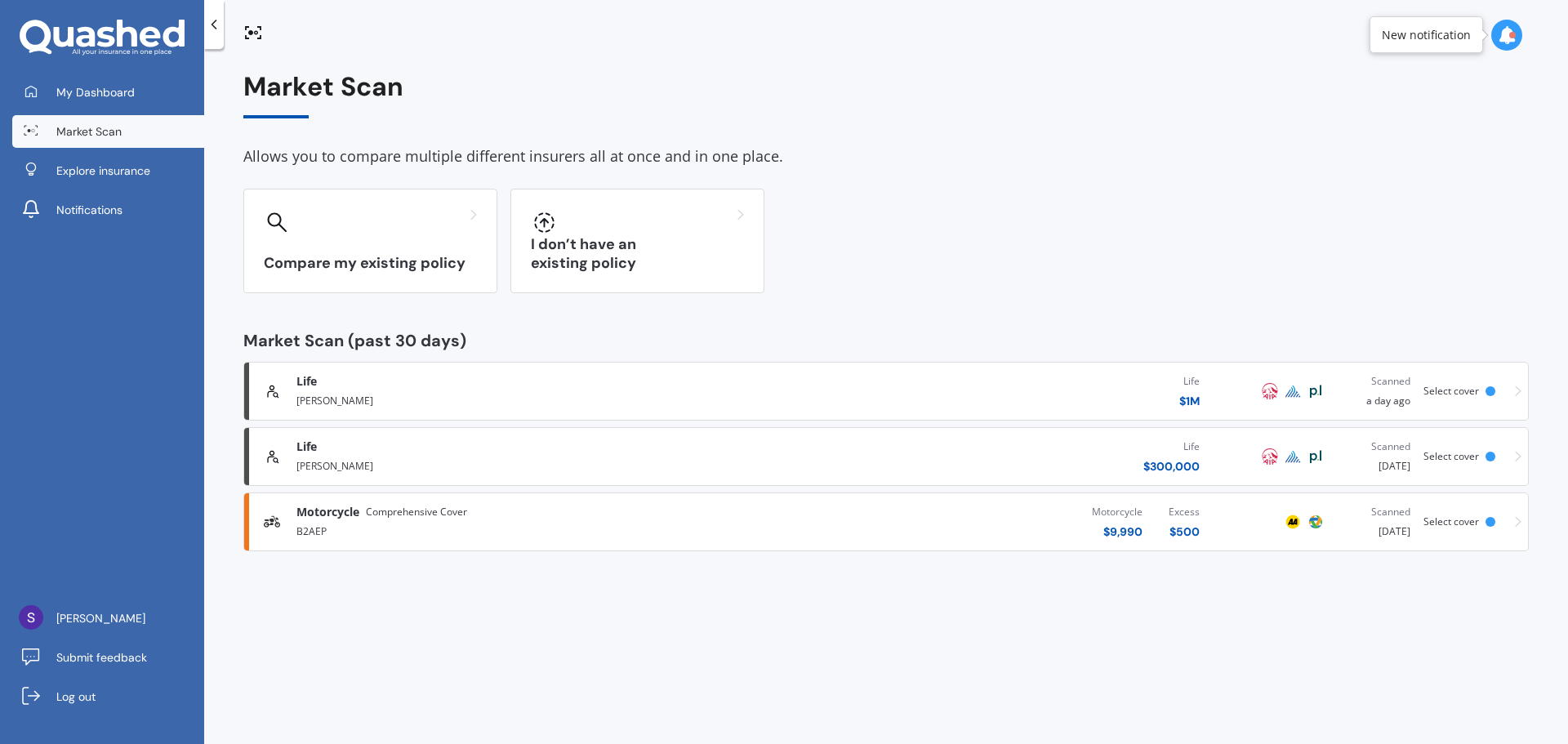
click at [779, 458] on div "Life $ 300,000" at bounding box center [976, 456] width 474 height 49
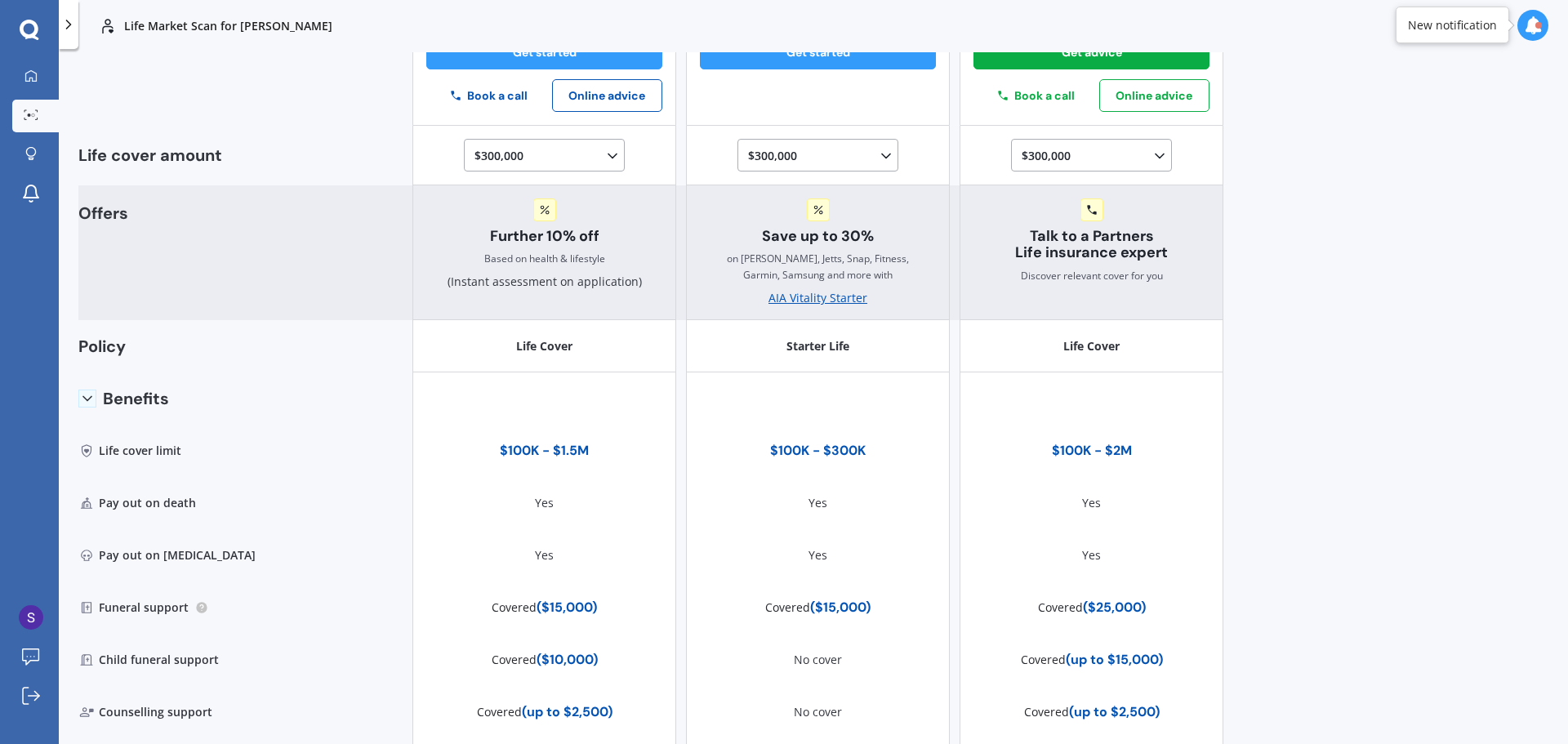
scroll to position [245, 0]
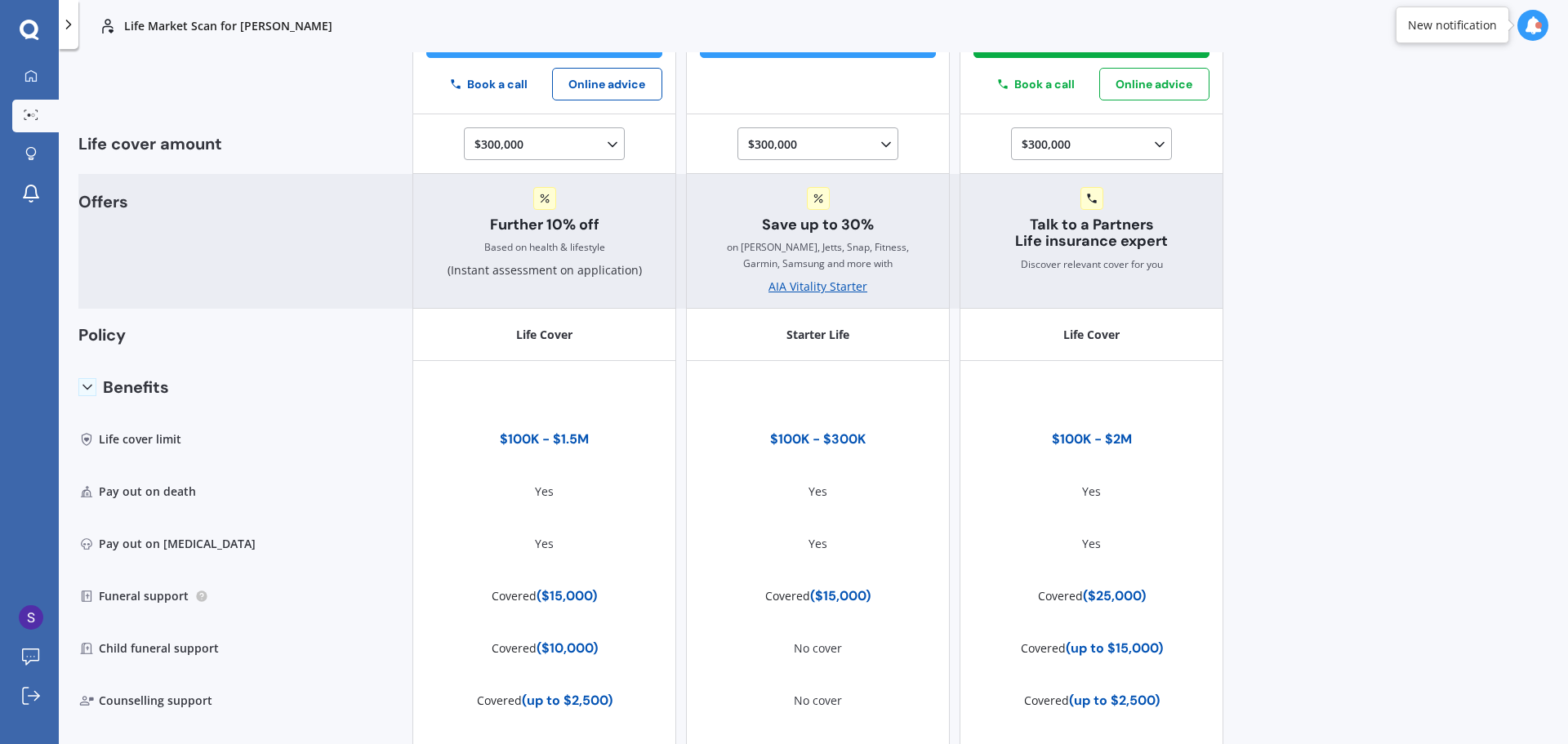
click at [817, 286] on div "AIA Vitality Starter" at bounding box center [818, 286] width 99 height 17
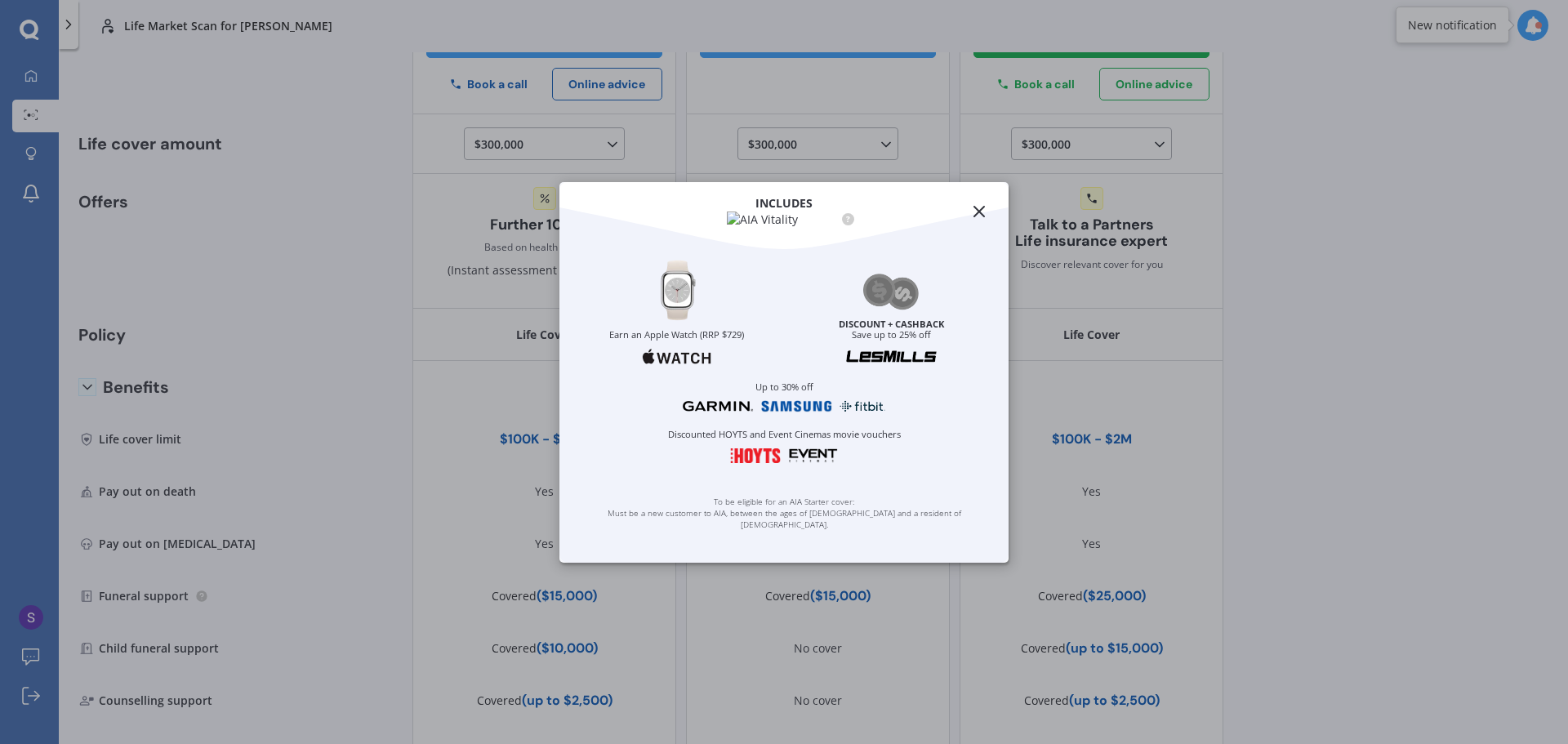
click at [980, 202] on icon at bounding box center [980, 212] width 20 height 20
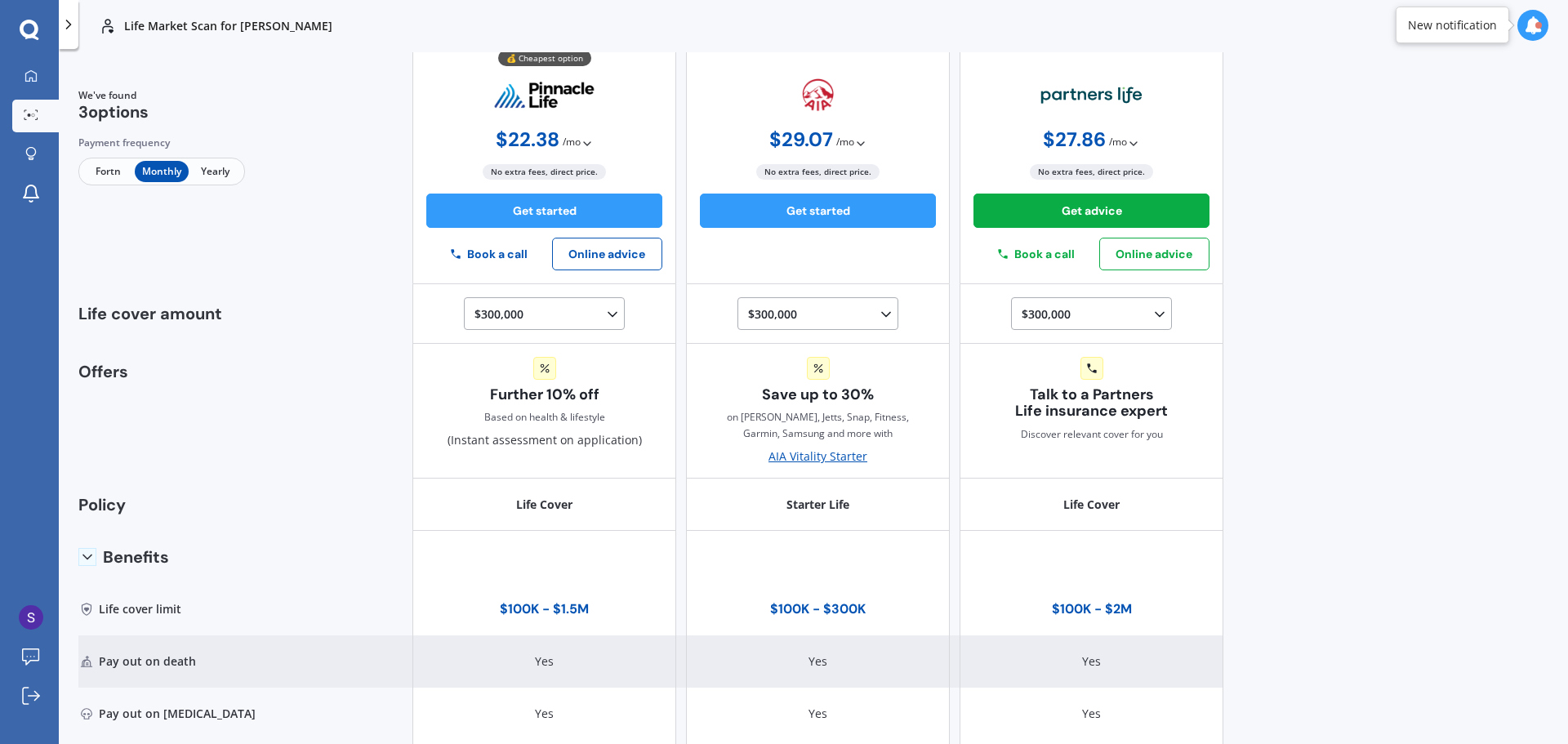
scroll to position [0, 0]
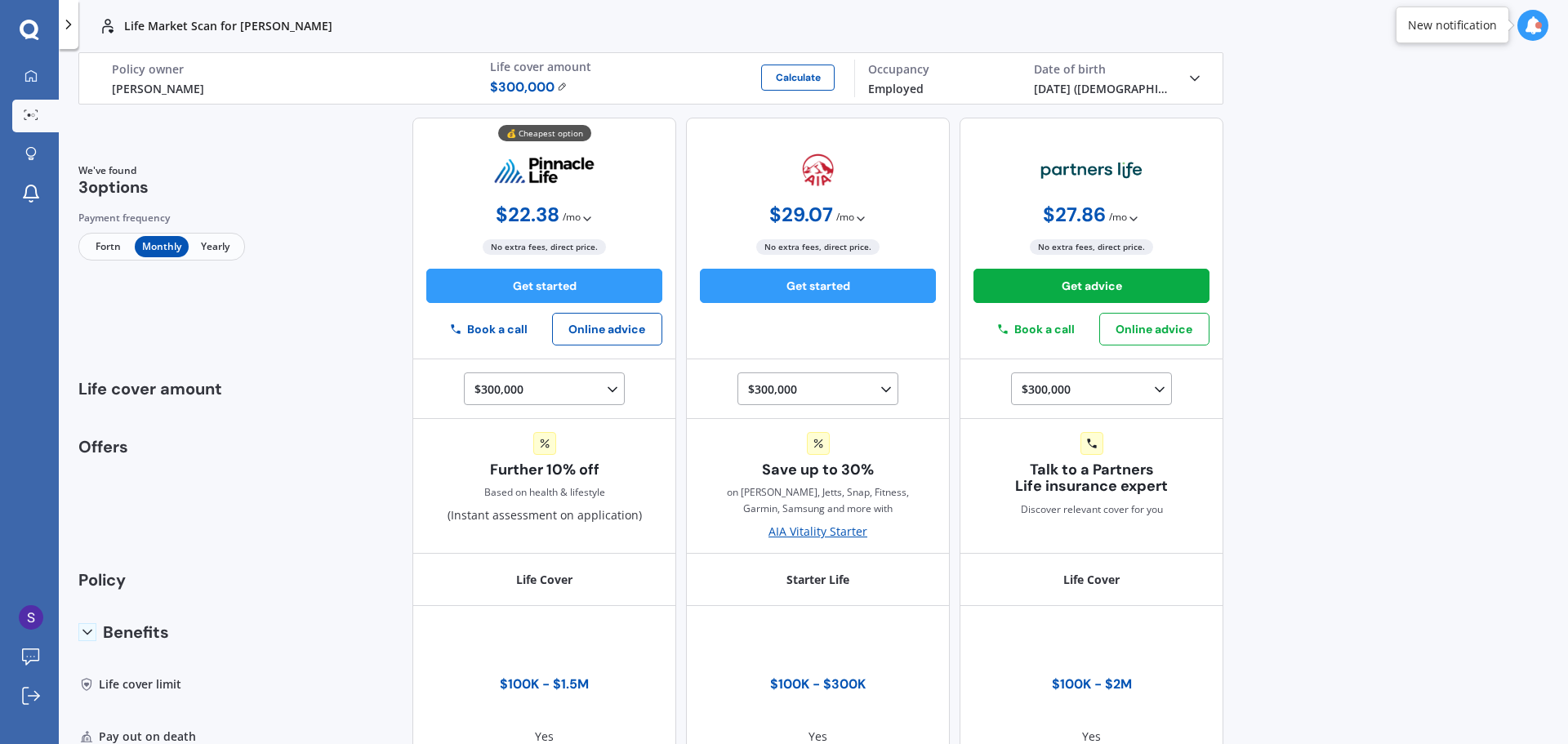
click at [855, 216] on icon at bounding box center [861, 218] width 13 height 13
click at [828, 280] on b "$ 13.42 / fortn" at bounding box center [818, 281] width 69 height 16
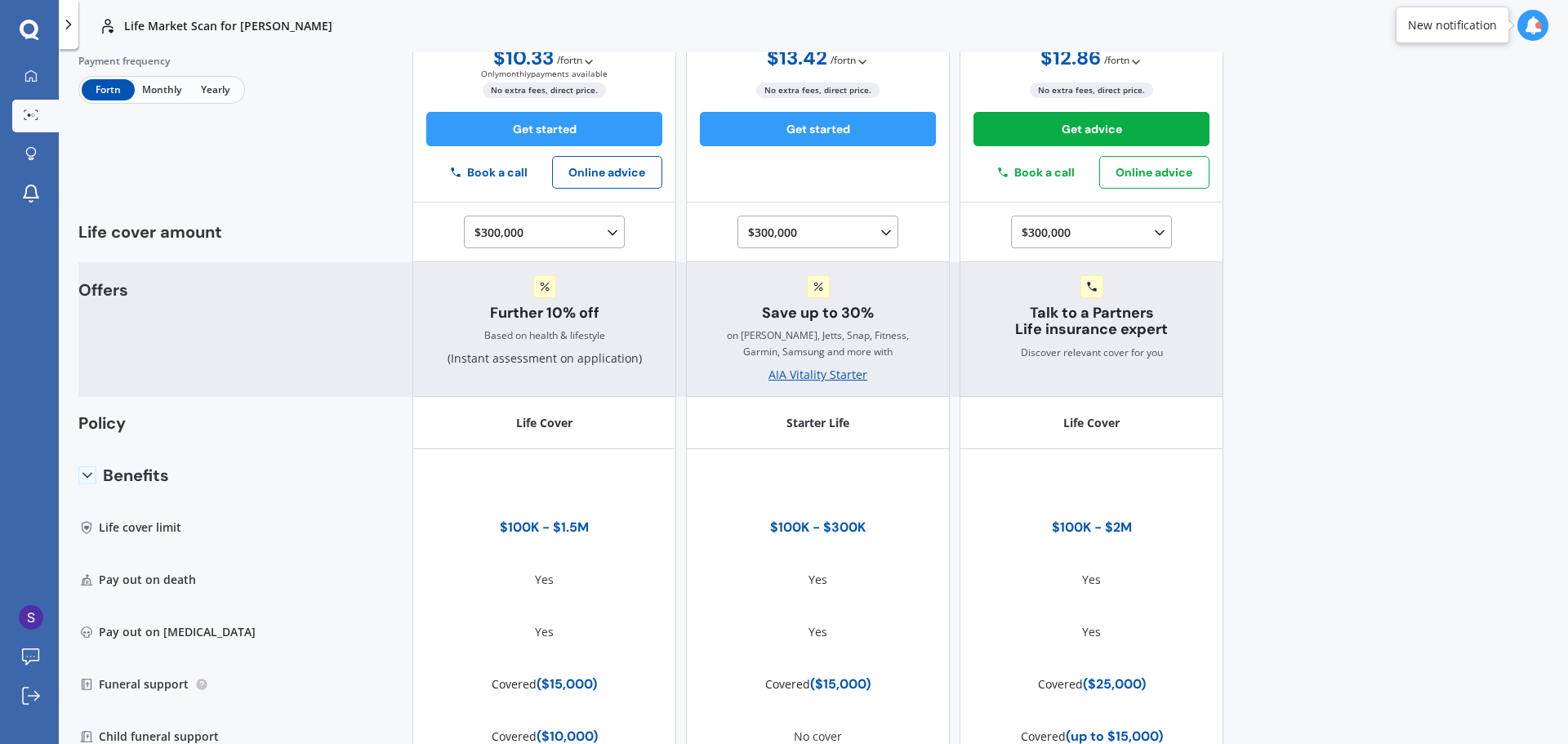
scroll to position [163, 0]
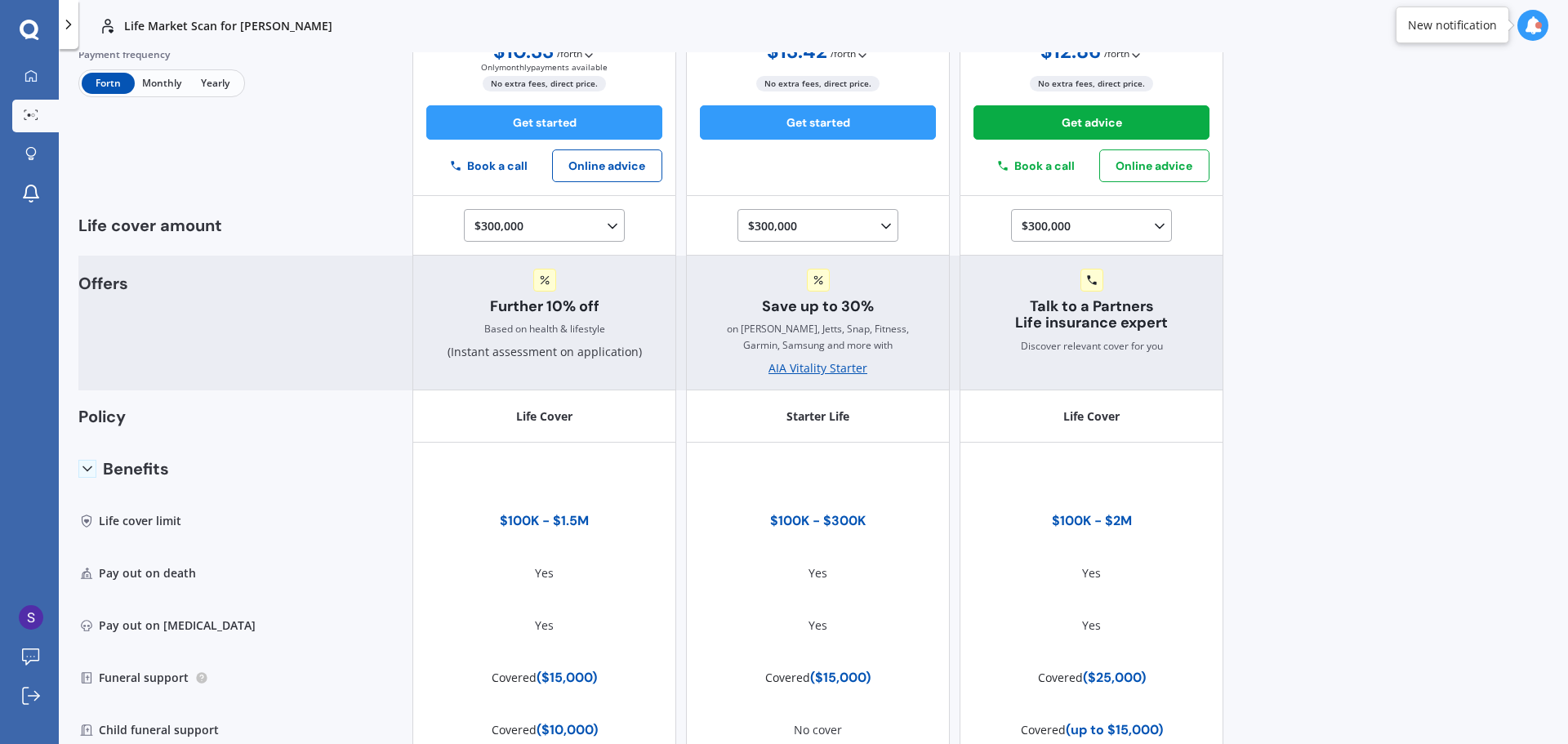
click at [819, 371] on div "AIA Vitality Starter" at bounding box center [818, 368] width 99 height 17
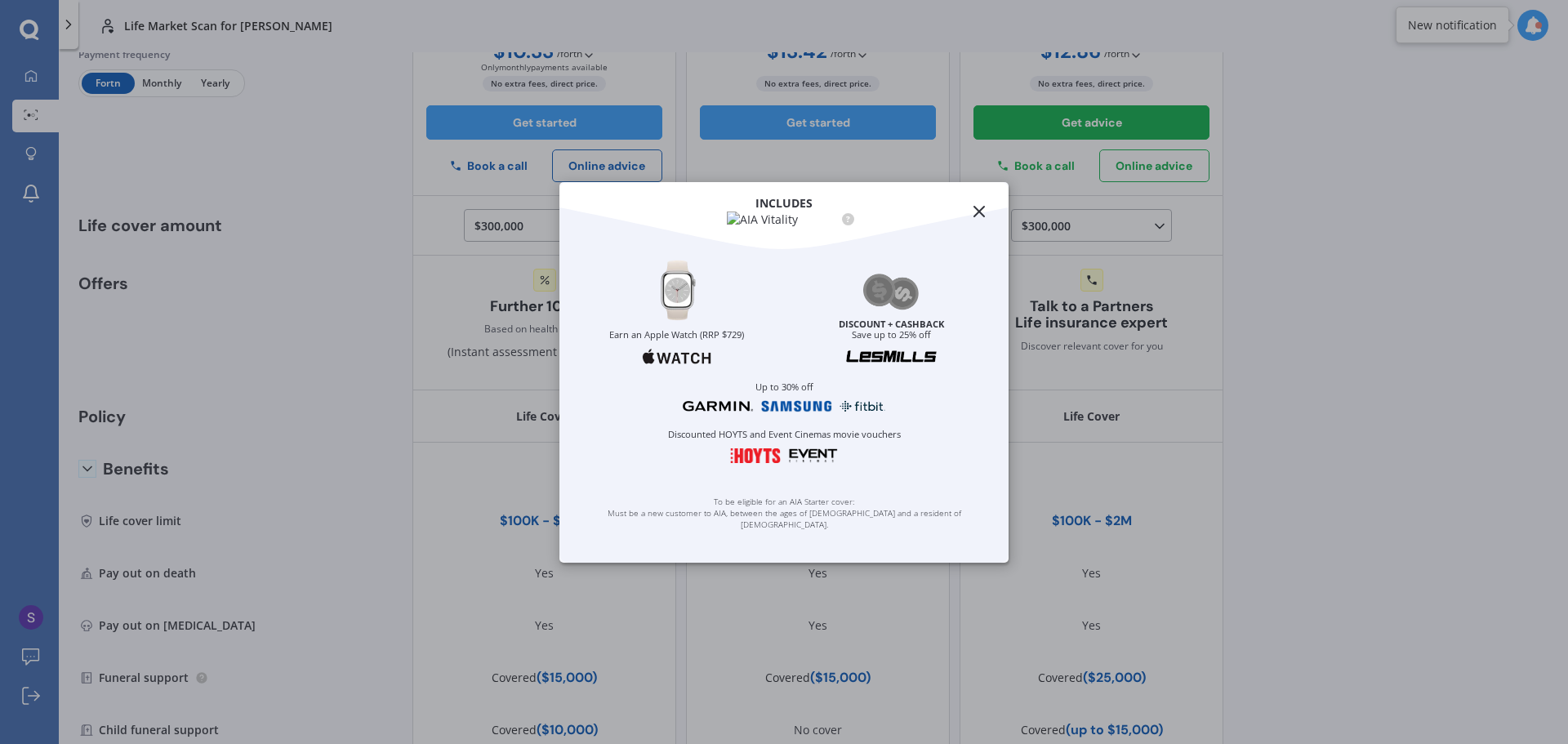
click at [980, 207] on line at bounding box center [980, 212] width 10 height 10
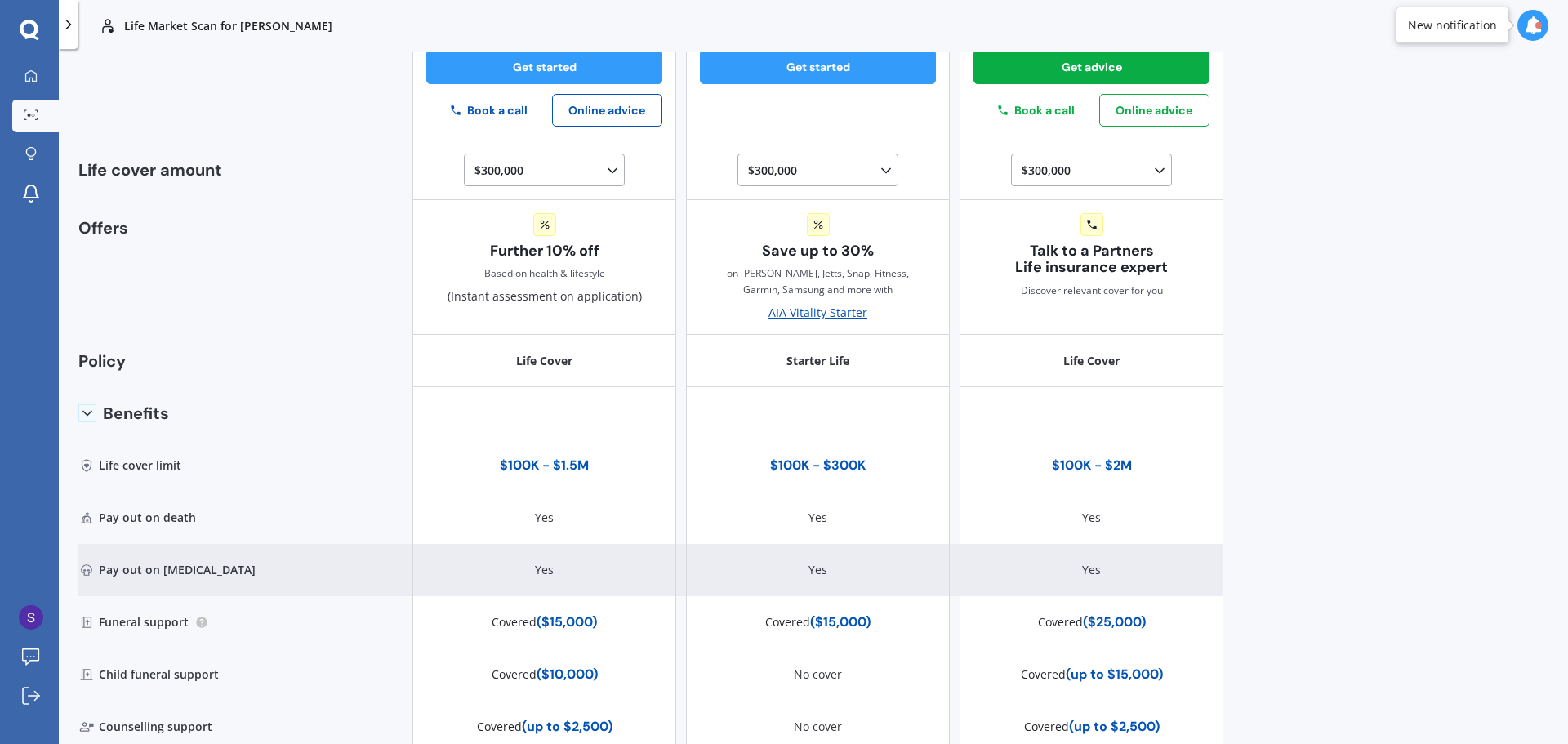
scroll to position [440, 0]
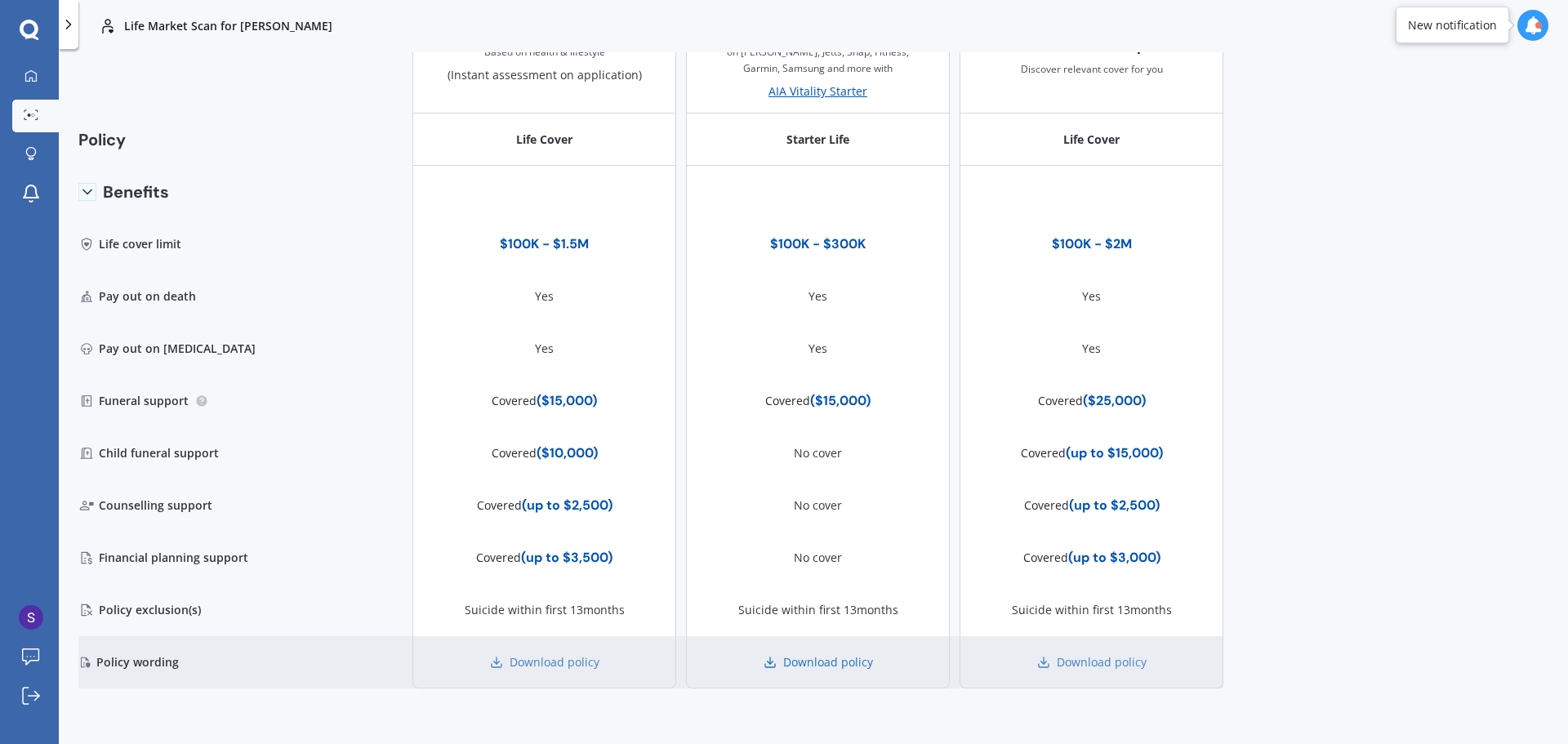
click at [800, 662] on link "Download policy" at bounding box center [819, 662] width 109 height 17
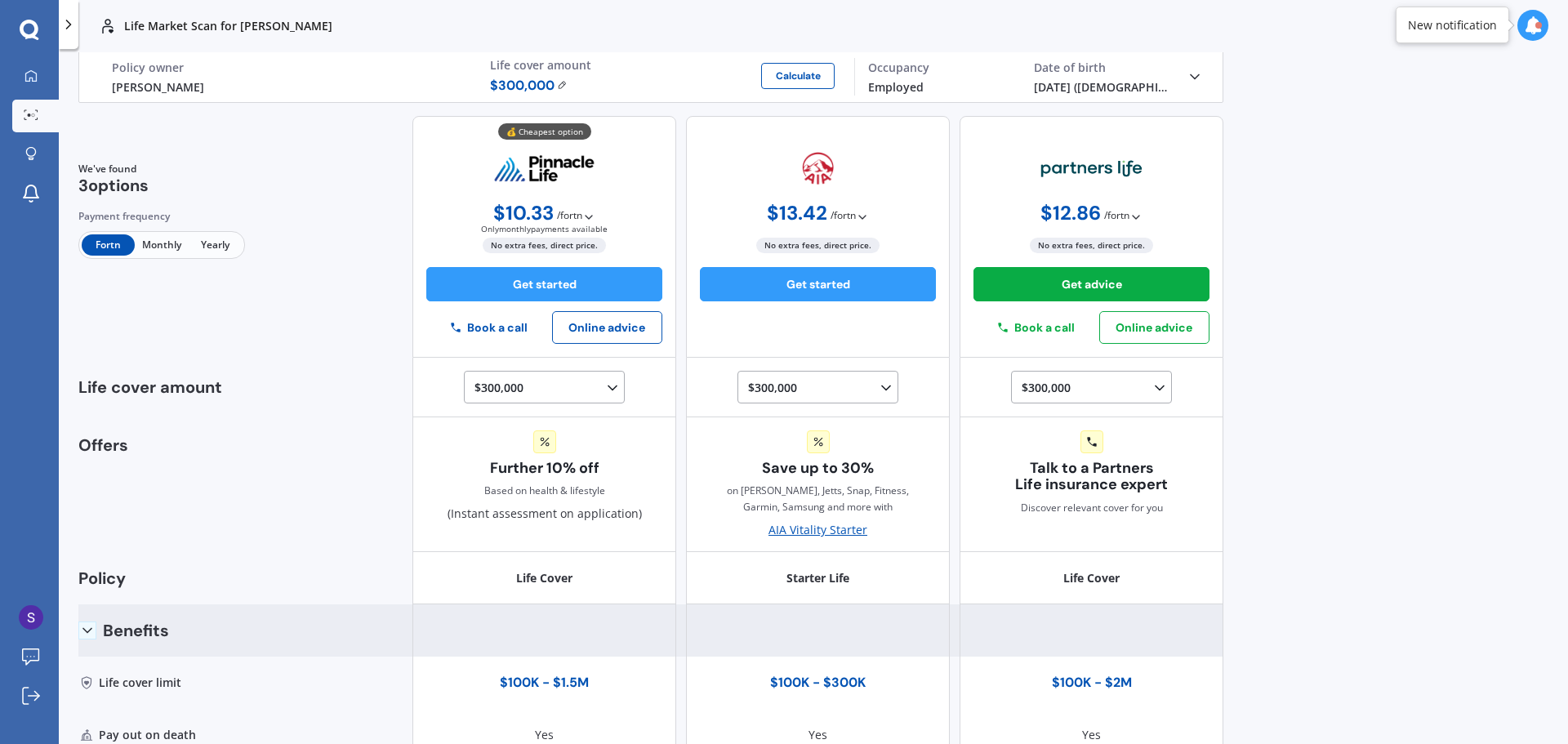
scroll to position [0, 0]
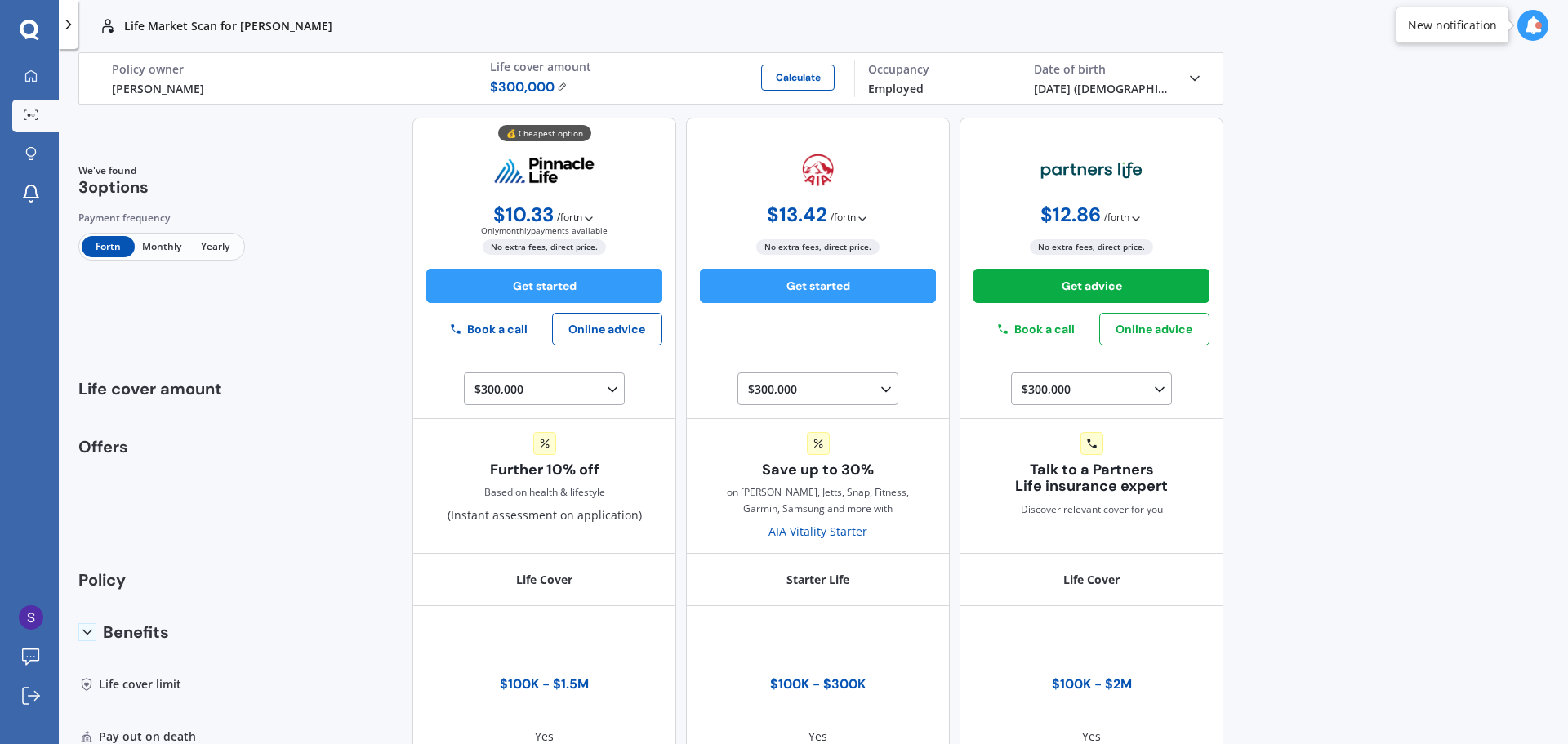
click at [860, 220] on polyline at bounding box center [863, 218] width 7 height 3
click at [830, 249] on b "$ 29.07 / mo" at bounding box center [810, 251] width 60 height 16
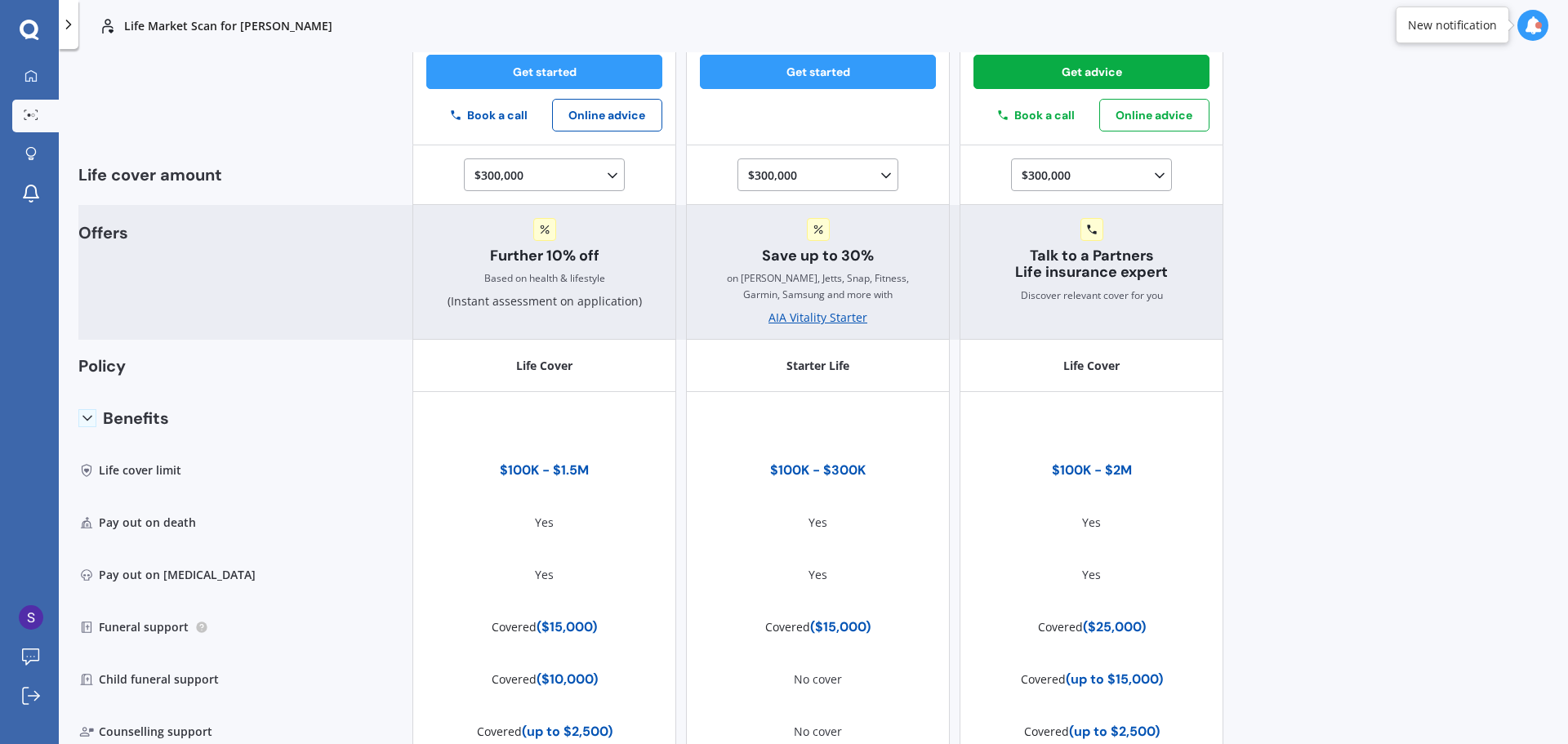
scroll to position [195, 0]
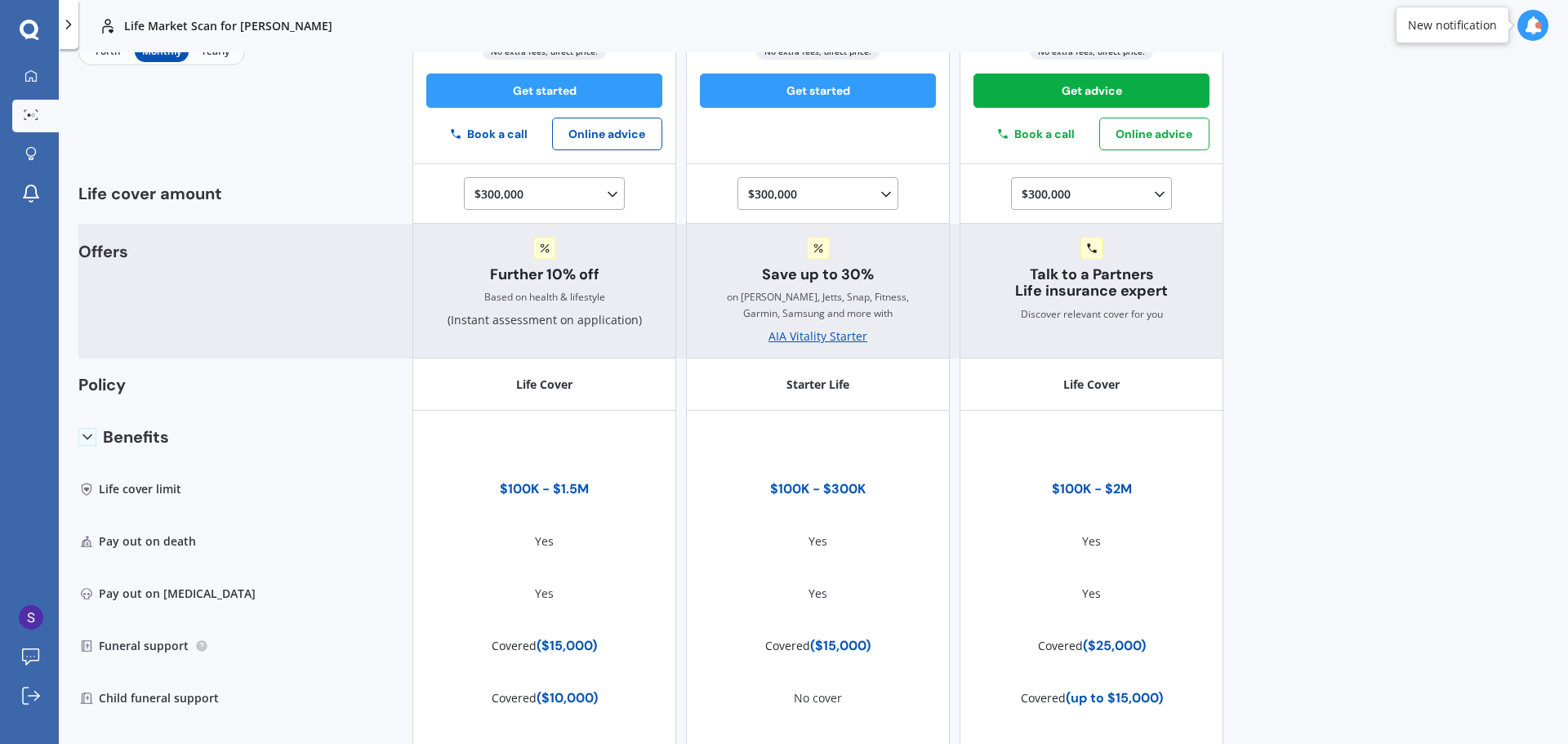
click at [799, 339] on div "AIA Vitality Starter" at bounding box center [818, 336] width 99 height 17
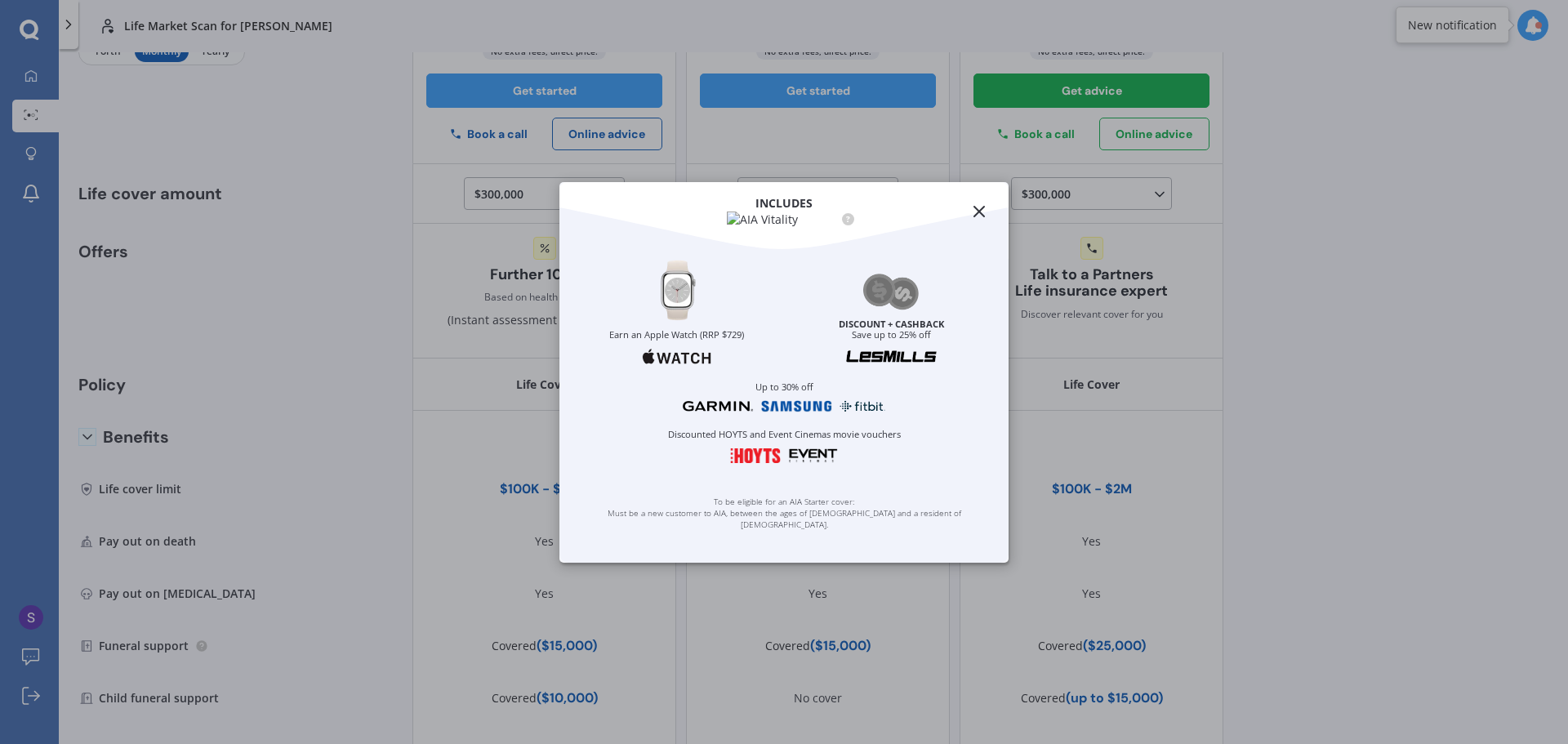
click at [850, 224] on link "?" at bounding box center [848, 218] width 13 height 13
drag, startPoint x: 978, startPoint y: 196, endPoint x: 958, endPoint y: 208, distance: 23.3
click at [977, 202] on icon at bounding box center [980, 212] width 20 height 20
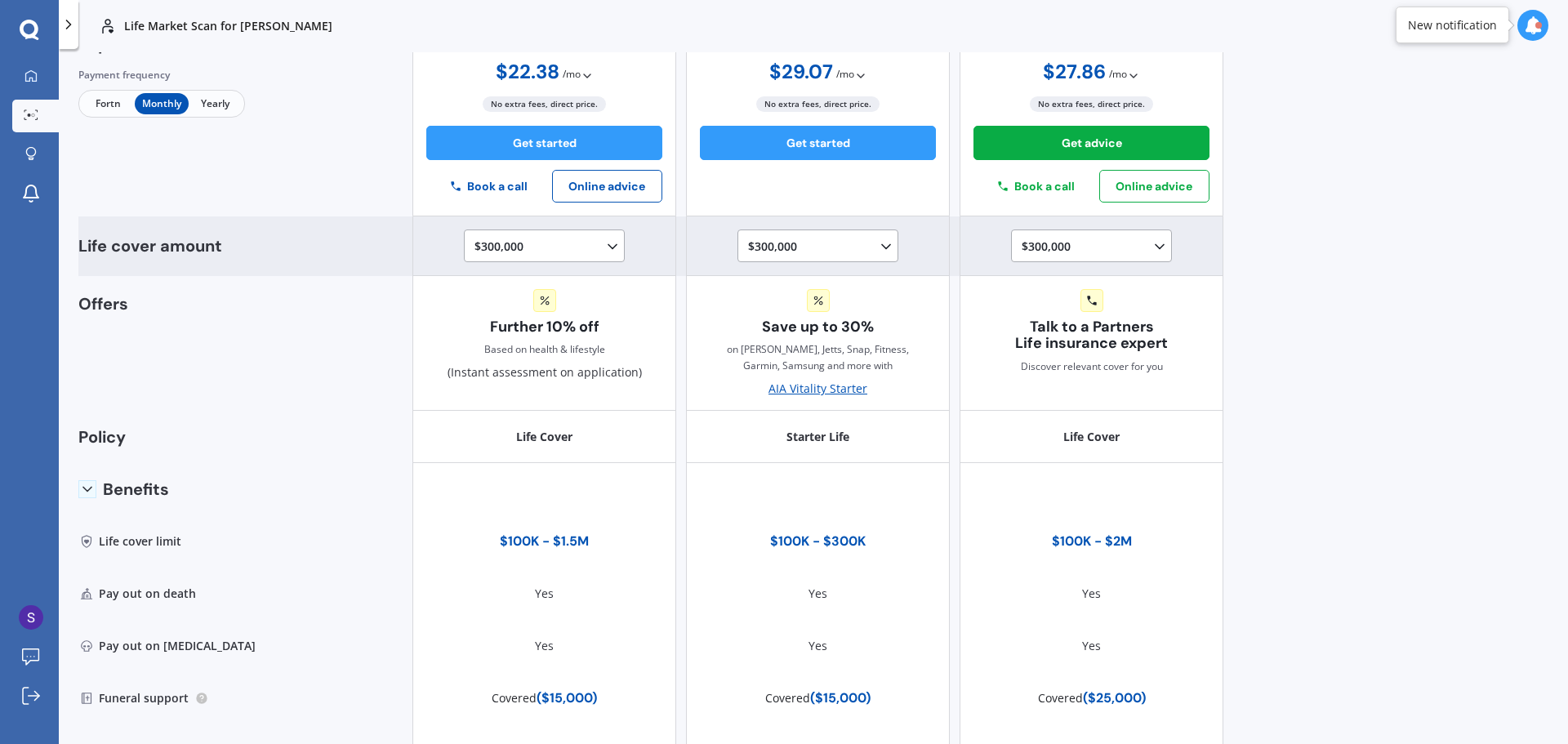
scroll to position [113, 0]
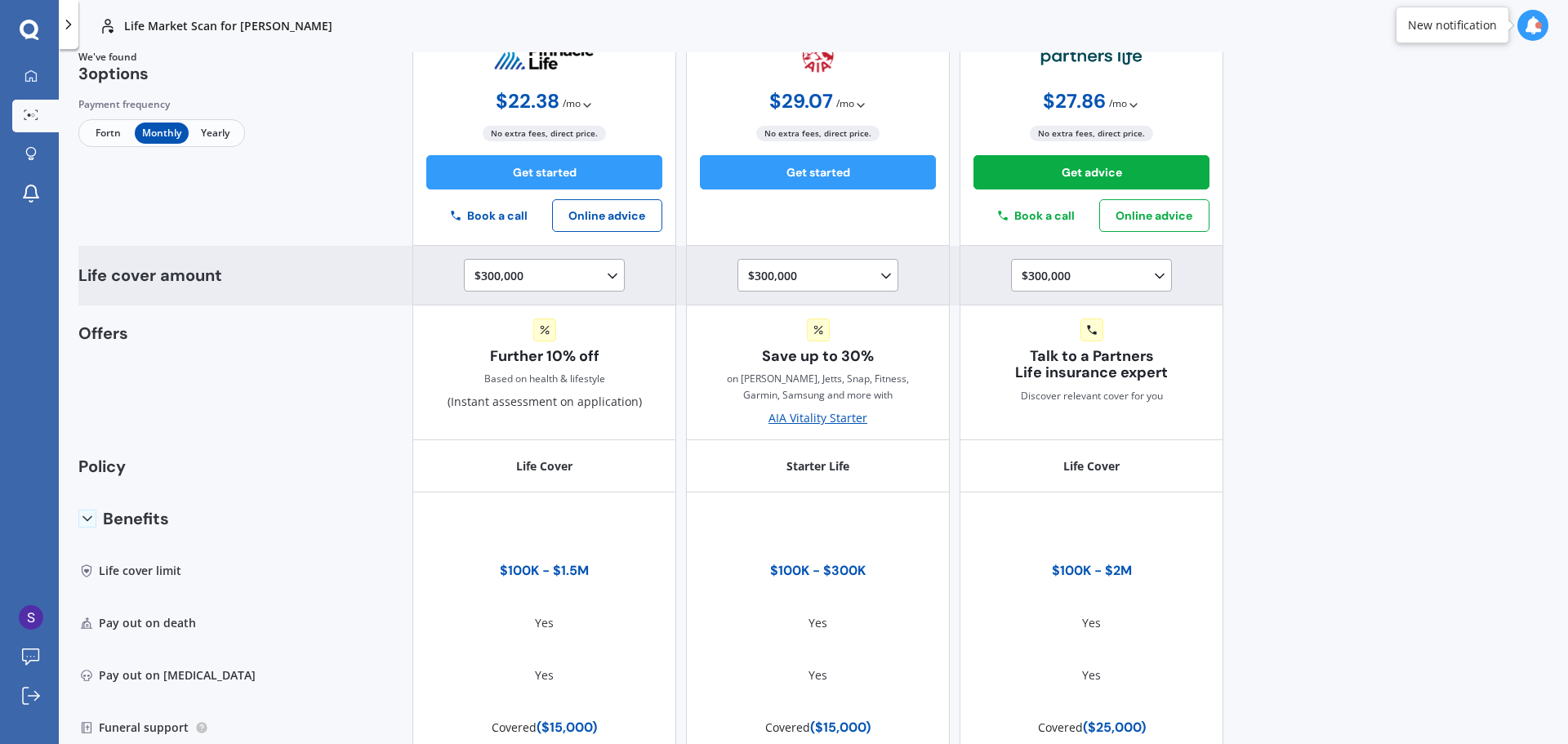
click at [604, 280] on icon at bounding box center [612, 276] width 17 height 17
click at [520, 345] on span "$500,000" at bounding box center [513, 349] width 49 height 16
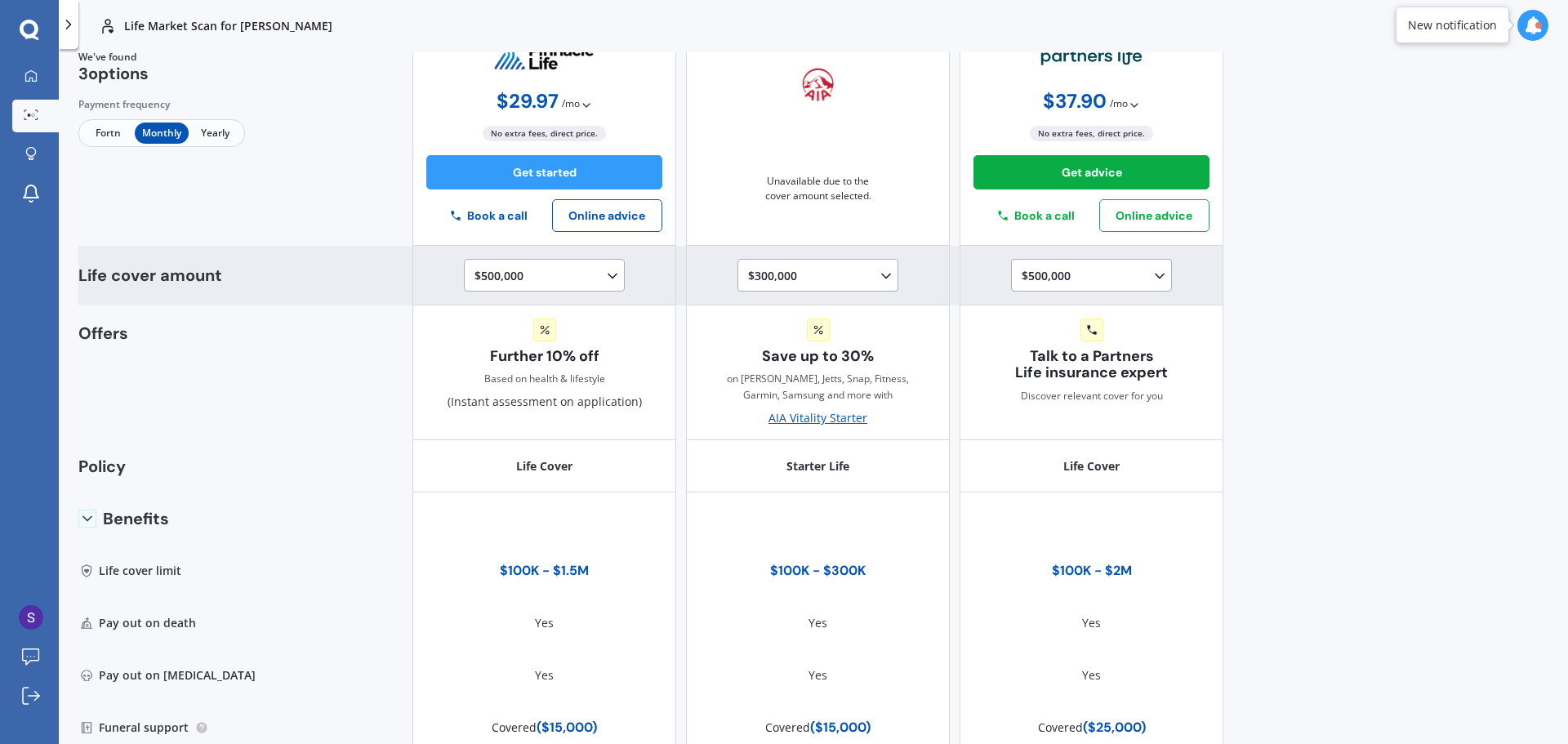
click at [604, 270] on icon at bounding box center [612, 276] width 17 height 17
click at [551, 378] on div "$750,000" at bounding box center [547, 378] width 144 height 29
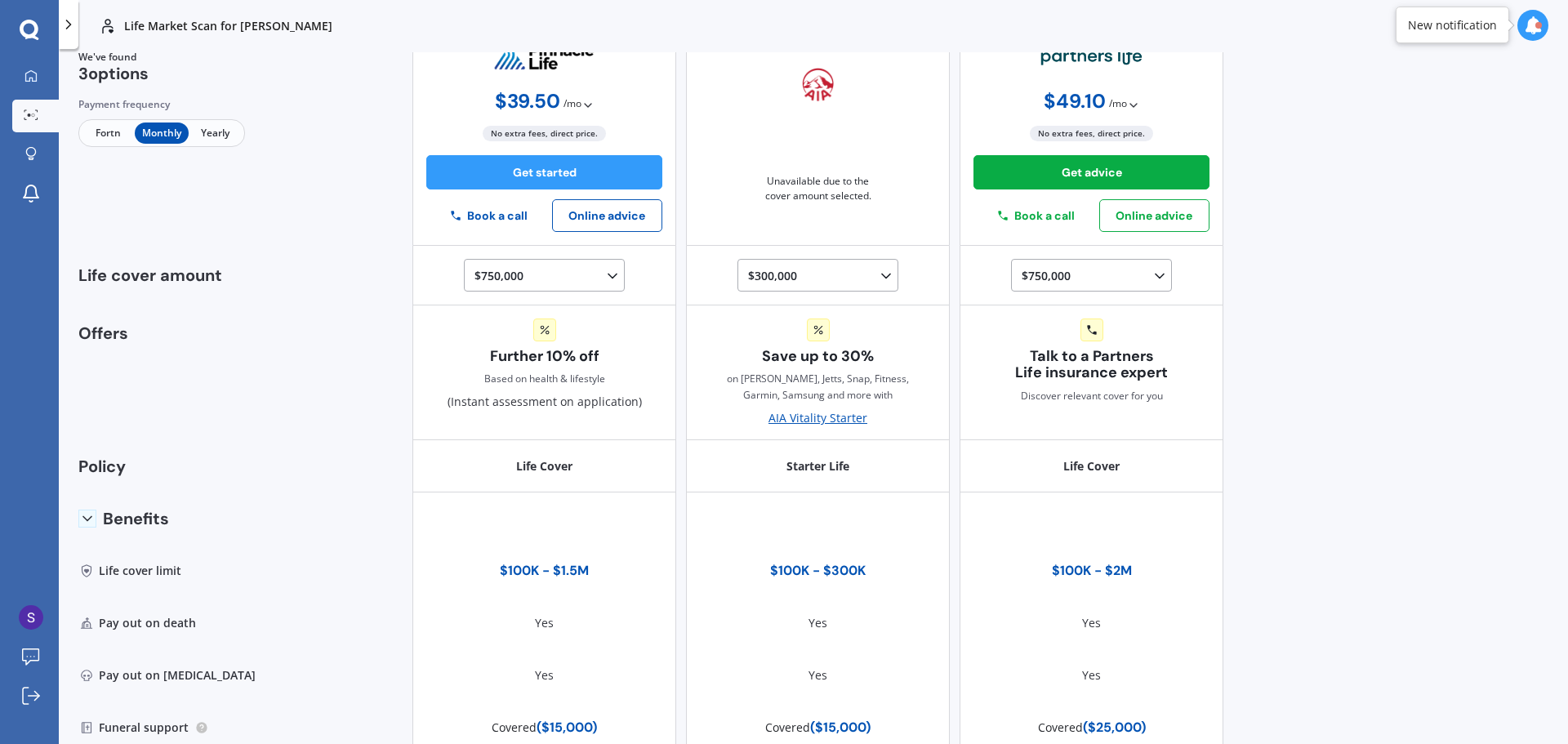
drag, startPoint x: 569, startPoint y: 98, endPoint x: 573, endPoint y: 106, distance: 8.9
click at [569, 98] on span "/ mo" at bounding box center [573, 103] width 18 height 17
click at [587, 100] on icon at bounding box center [587, 104] width 13 height 13
click at [582, 104] on icon at bounding box center [587, 104] width 13 height 13
click at [582, 105] on icon at bounding box center [587, 104] width 13 height 13
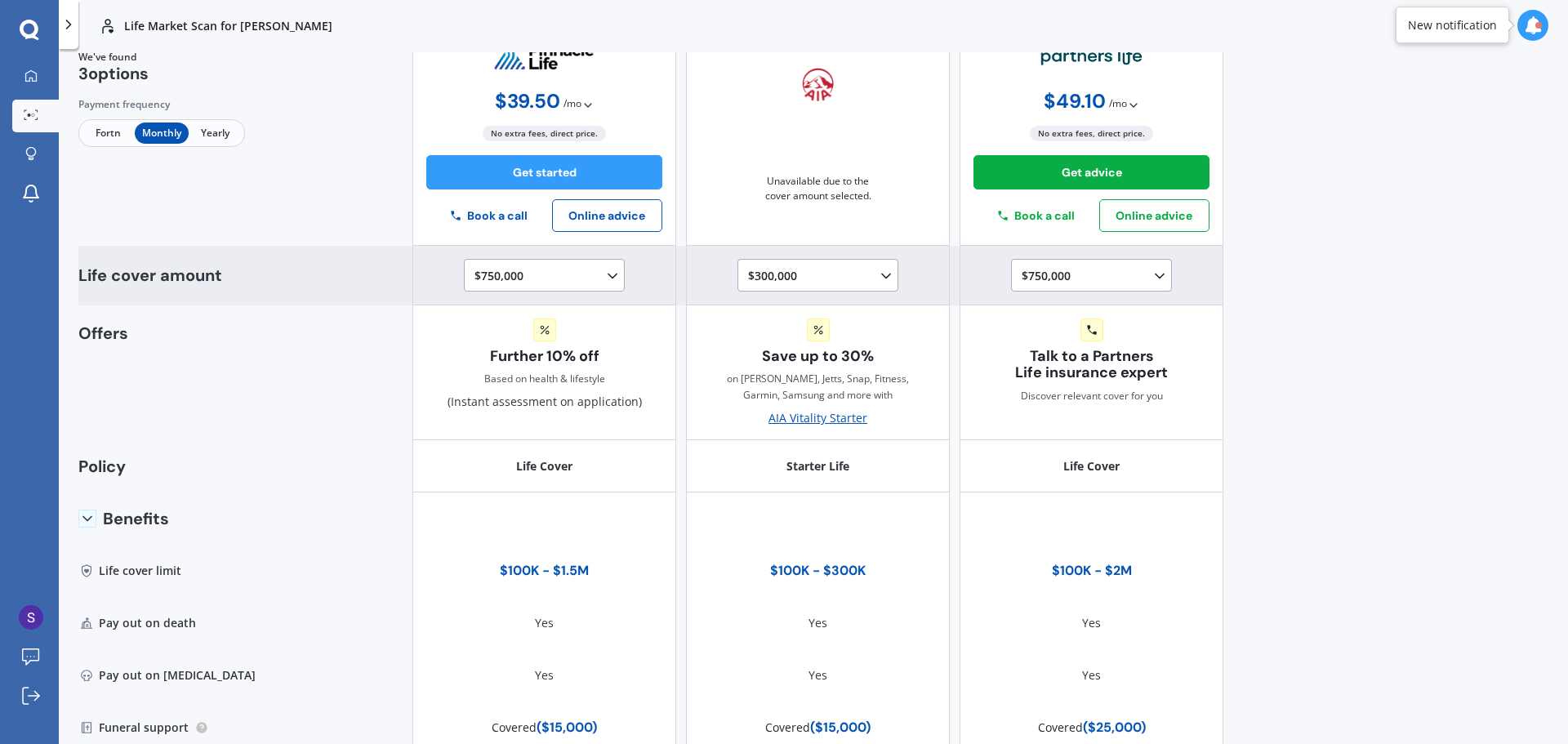
click at [578, 279] on div "$750,000 $100,000 $150,000 $200,000 $250,000 $300,000 $350,000 $400,000 $500,00…" at bounding box center [547, 276] width 146 height 20
click at [537, 400] on span "$1,000,000" at bounding box center [518, 408] width 59 height 16
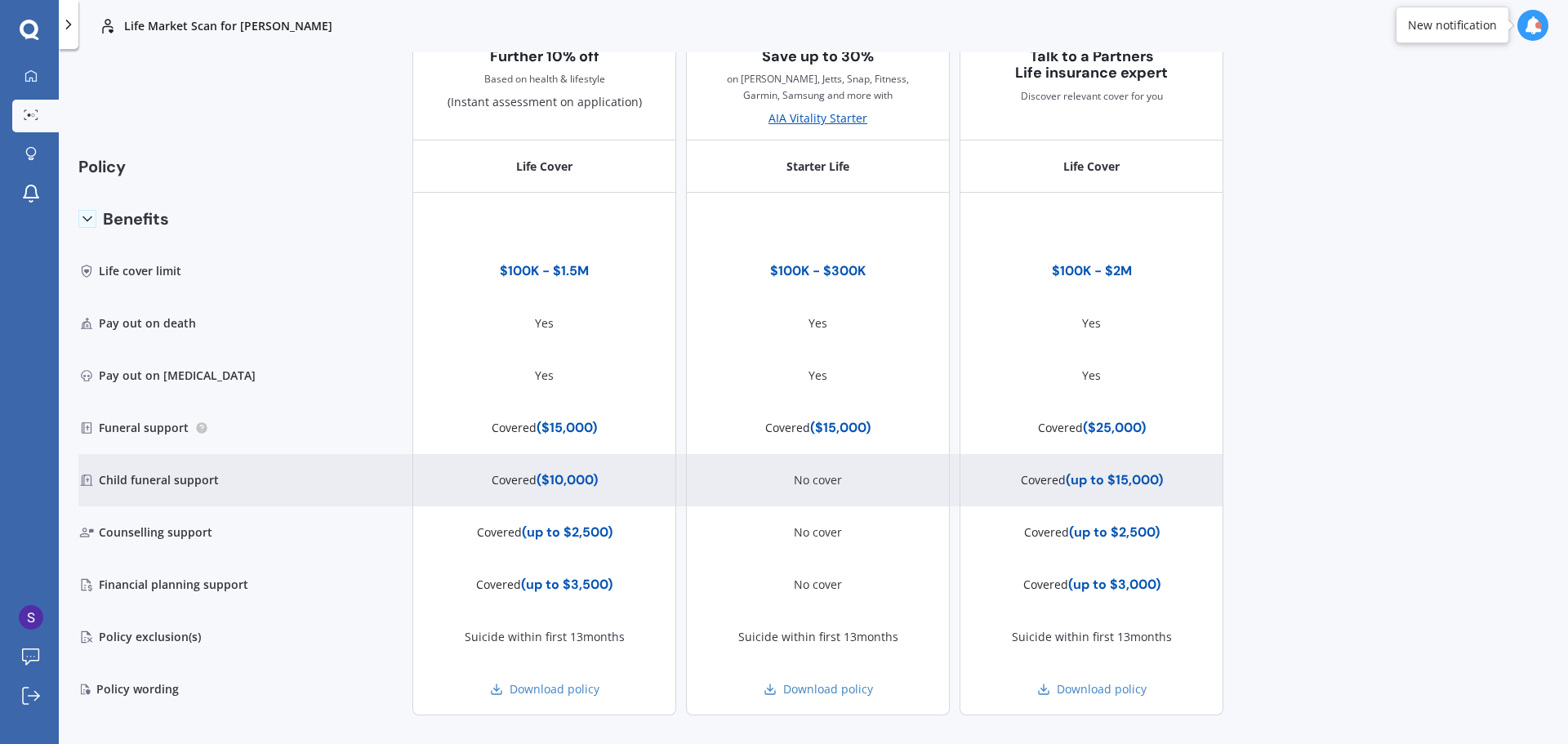
scroll to position [440, 0]
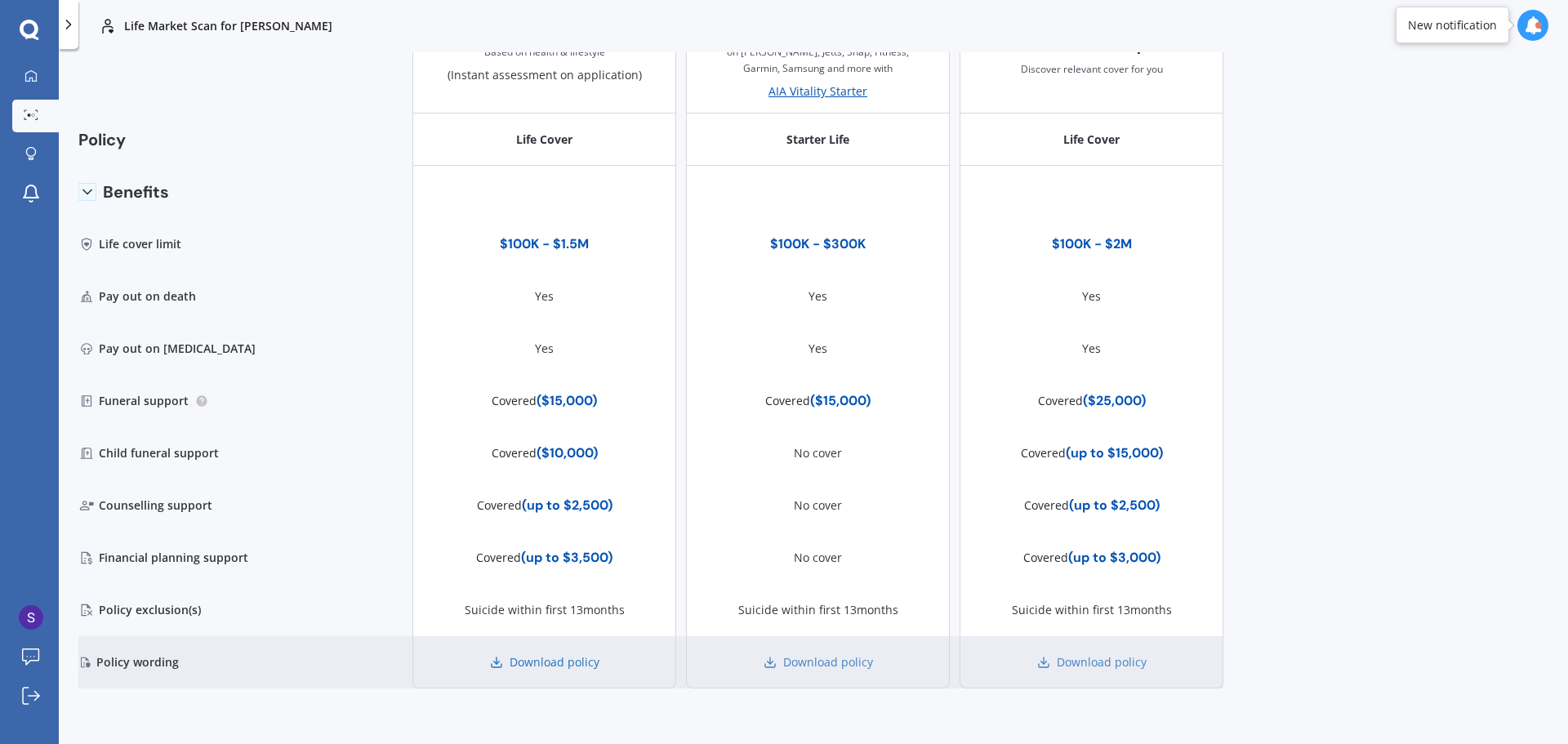
click at [553, 661] on link "Download policy" at bounding box center [544, 662] width 109 height 17
click at [1091, 661] on link "Download policy" at bounding box center [1092, 662] width 109 height 17
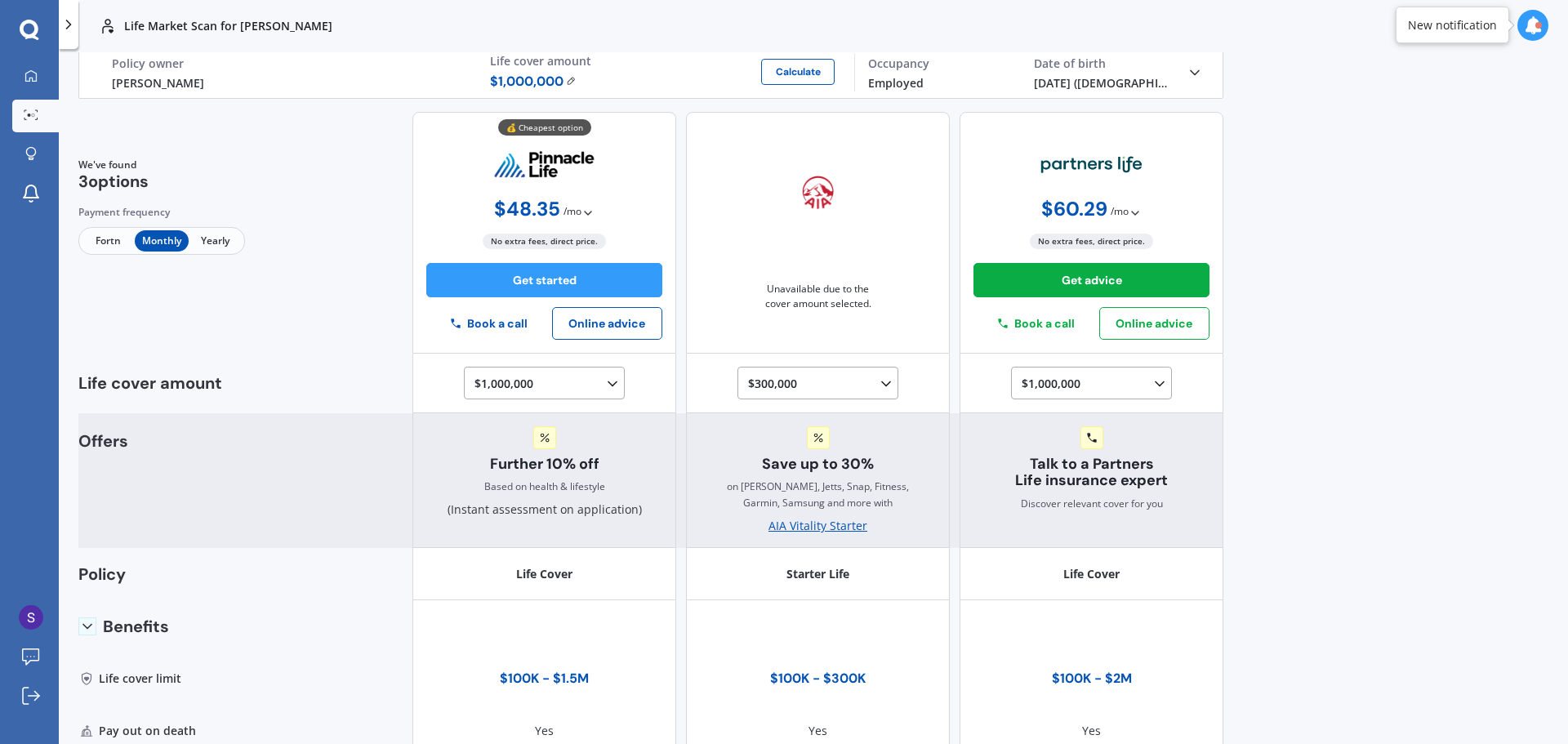
scroll to position [0, 0]
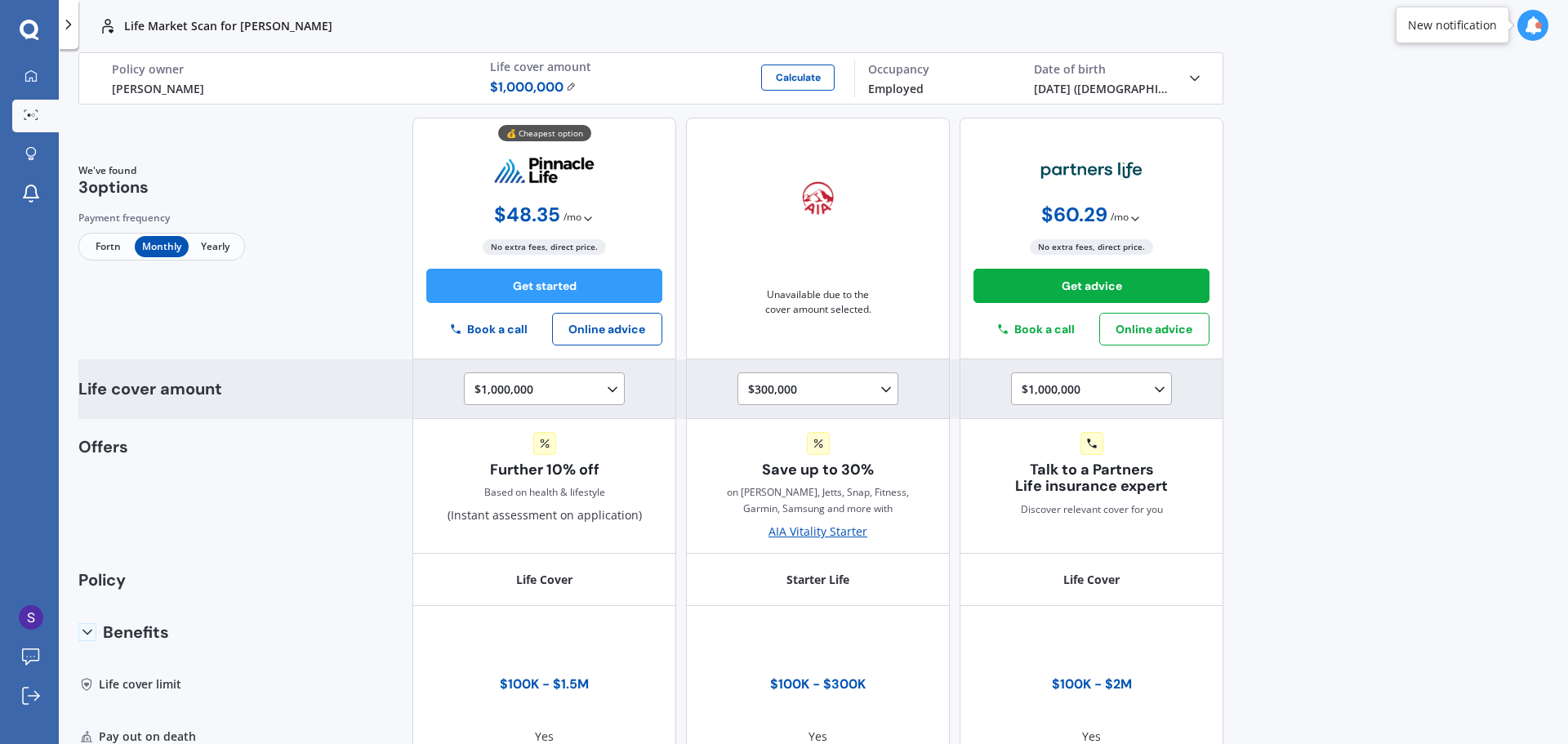
click at [524, 372] on div "$1,000,000 $100,000 $150,000 $200,000 $250,000 $300,000 $350,000 $400,000 $500,…" at bounding box center [543, 388] width 161 height 32
click at [522, 394] on div "$1,000,000 $100,000 $150,000 $200,000 $250,000 $300,000 $350,000 $400,000 $500,…" at bounding box center [547, 389] width 146 height 20
click at [529, 554] on span "$1,500,000" at bounding box center [518, 552] width 59 height 16
click at [604, 392] on icon at bounding box center [612, 389] width 17 height 17
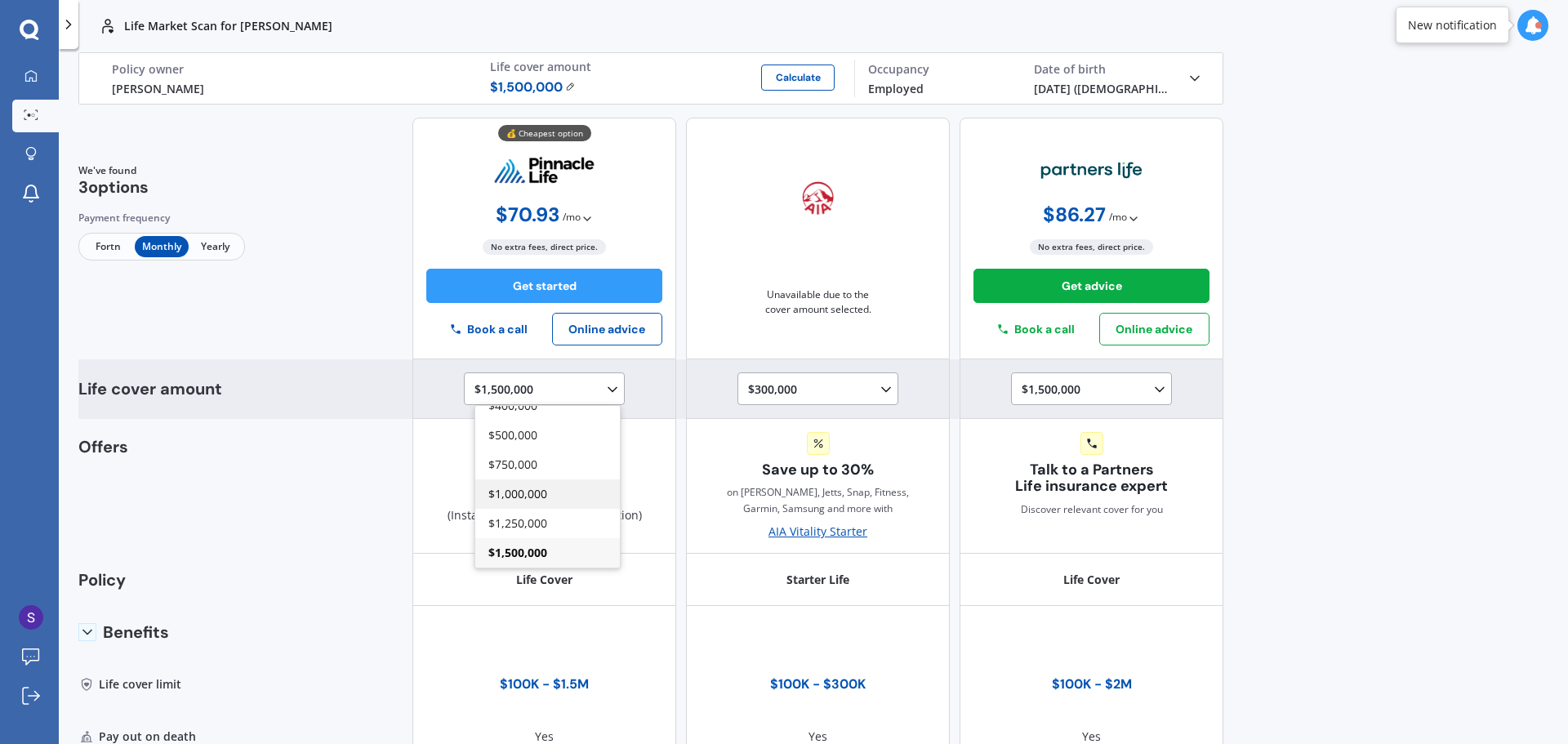
click at [548, 494] on div "$1,000,000" at bounding box center [547, 493] width 144 height 29
click at [604, 392] on icon at bounding box center [612, 389] width 17 height 17
click at [519, 544] on span "$1,500,000" at bounding box center [518, 552] width 59 height 16
click at [595, 392] on div "$1,500,000 $100,000 $150,000 $200,000 $250,000 $300,000 $350,000 $400,000 $500,…" at bounding box center [547, 389] width 146 height 20
click at [545, 523] on div "$1,250,000" at bounding box center [547, 524] width 144 height 29
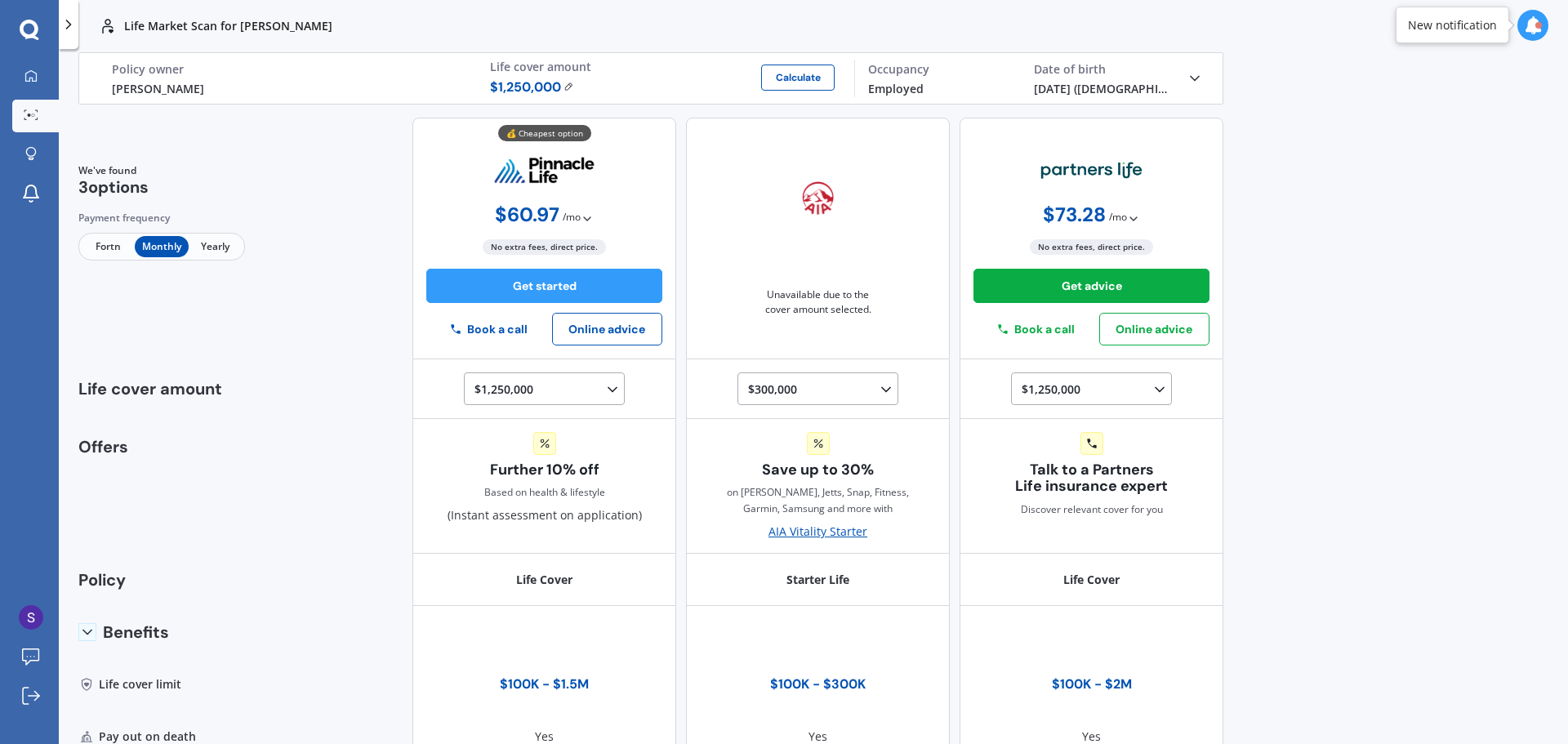
click at [570, 214] on span "/ mo" at bounding box center [572, 216] width 18 height 17
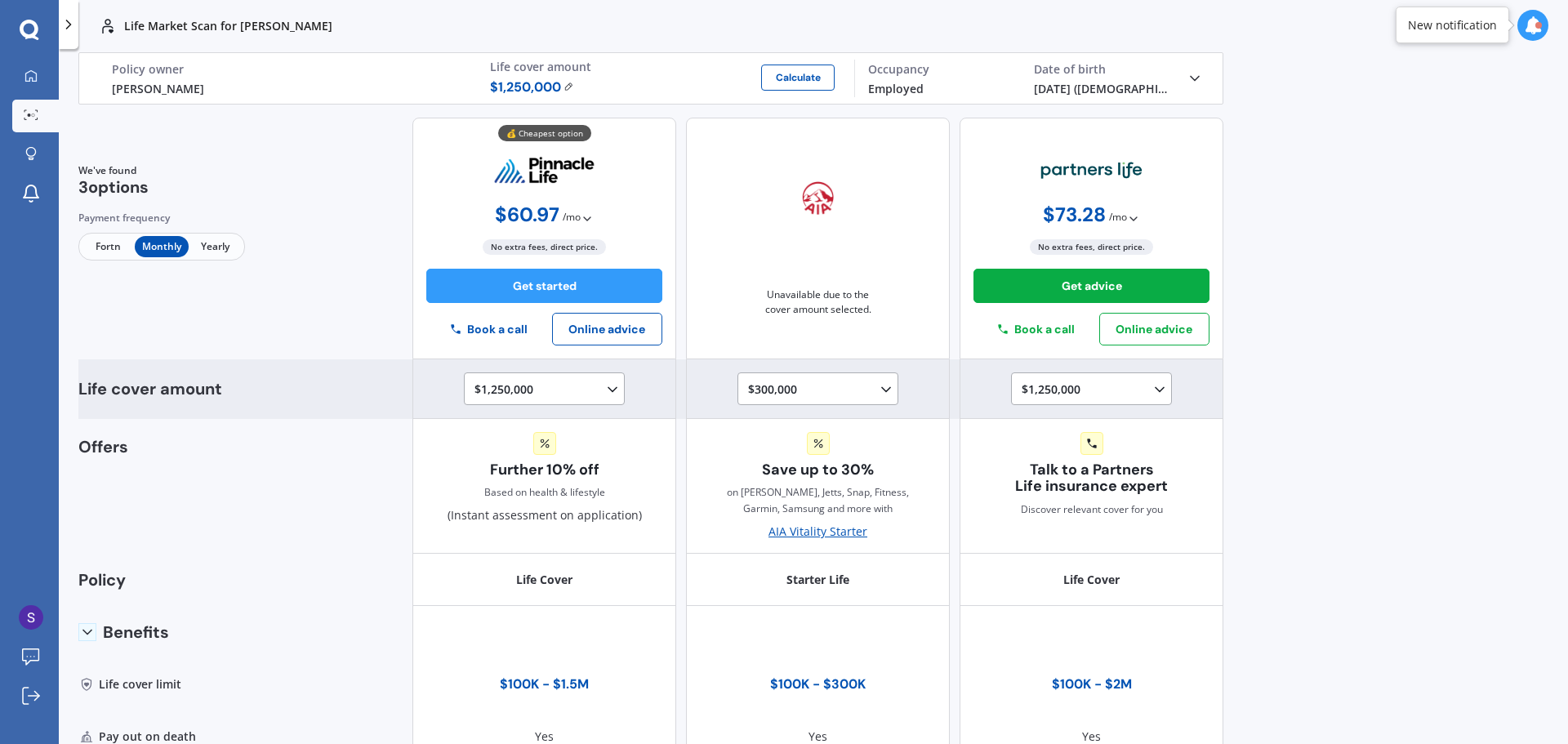
click at [543, 384] on div "$1,250,000 $100,000 $150,000 $200,000 $250,000 $300,000 $350,000 $400,000 $500,…" at bounding box center [547, 389] width 146 height 20
click at [515, 548] on span "$1,500,000" at bounding box center [518, 552] width 59 height 16
click at [588, 393] on div "$1,500,000 $100,000 $150,000 $200,000 $250,000 $300,000 $350,000 $400,000 $500,…" at bounding box center [547, 389] width 146 height 20
click at [525, 495] on span "$1,000,000" at bounding box center [518, 493] width 59 height 16
click at [559, 387] on div "$1,000,000 $100,000 $150,000 $200,000 $250,000 $300,000 $350,000 $400,000 $500,…" at bounding box center [547, 389] width 146 height 20
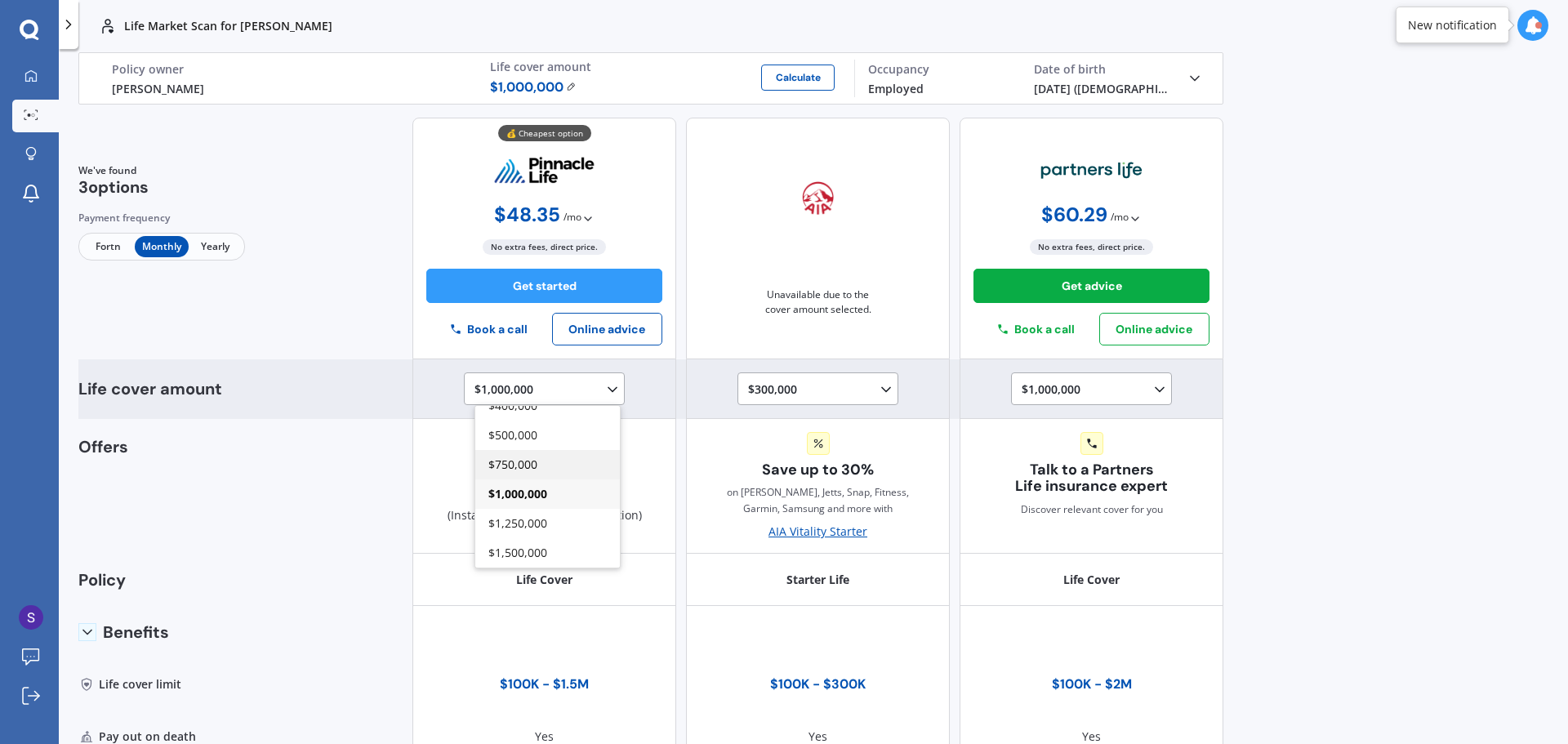
click at [537, 466] on div "$750,000" at bounding box center [547, 464] width 144 height 29
click at [550, 390] on div "$750,000 $100,000 $150,000 $200,000 $250,000 $300,000 $350,000 $400,000 $500,00…" at bounding box center [547, 389] width 146 height 20
click at [509, 486] on span "$1,000,000" at bounding box center [518, 493] width 59 height 16
click at [497, 386] on div "$1,000,000 $100,000 $150,000 $200,000 $250,000 $300,000 $350,000 $400,000 $500,…" at bounding box center [547, 389] width 146 height 20
click at [517, 441] on span "$500,000" at bounding box center [513, 435] width 49 height 16
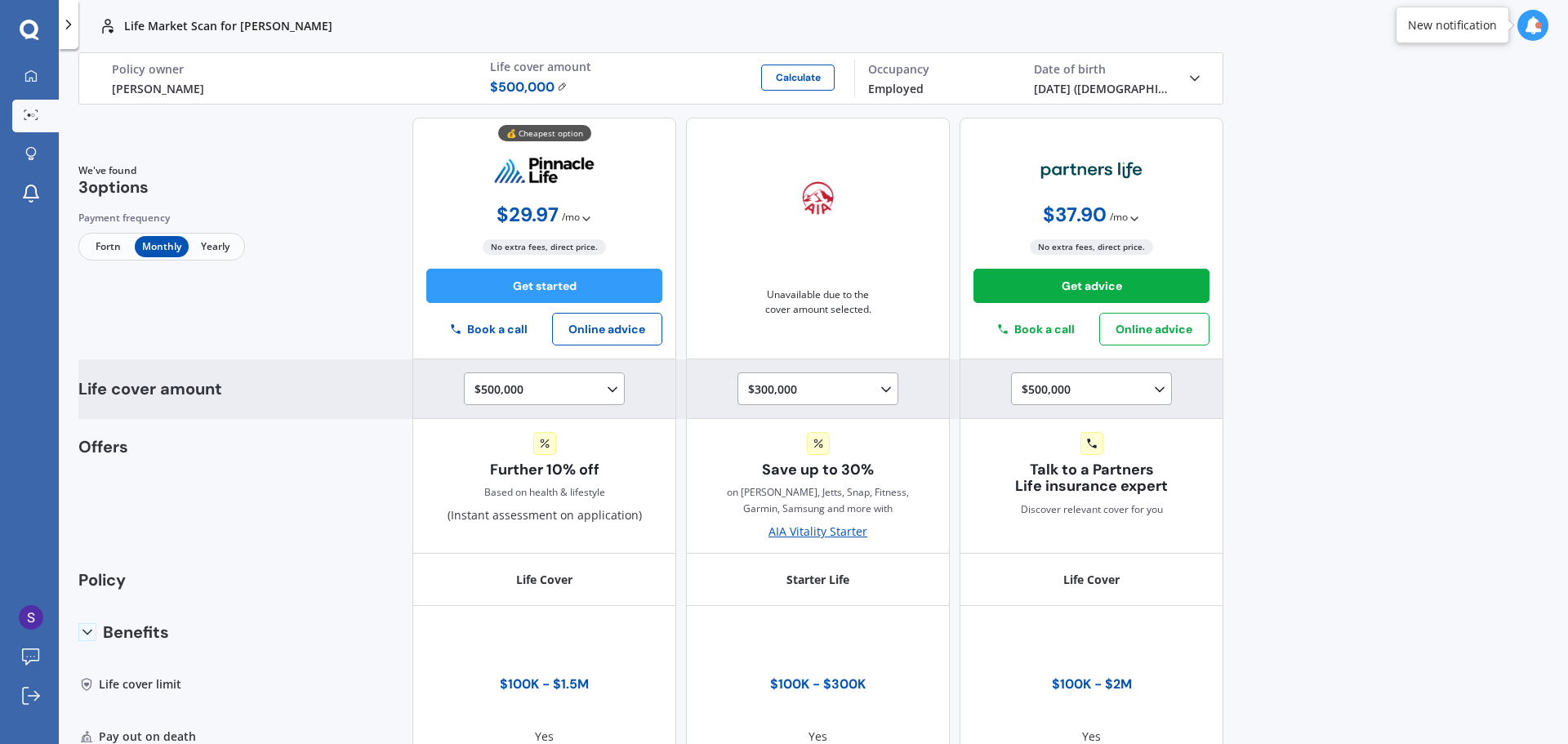
click at [534, 383] on div "$500,000 $100,000 $150,000 $200,000 $250,000 $300,000 $350,000 $400,000 $500,00…" at bounding box center [547, 389] width 146 height 20
click at [520, 479] on span "$250,000" at bounding box center [513, 481] width 49 height 16
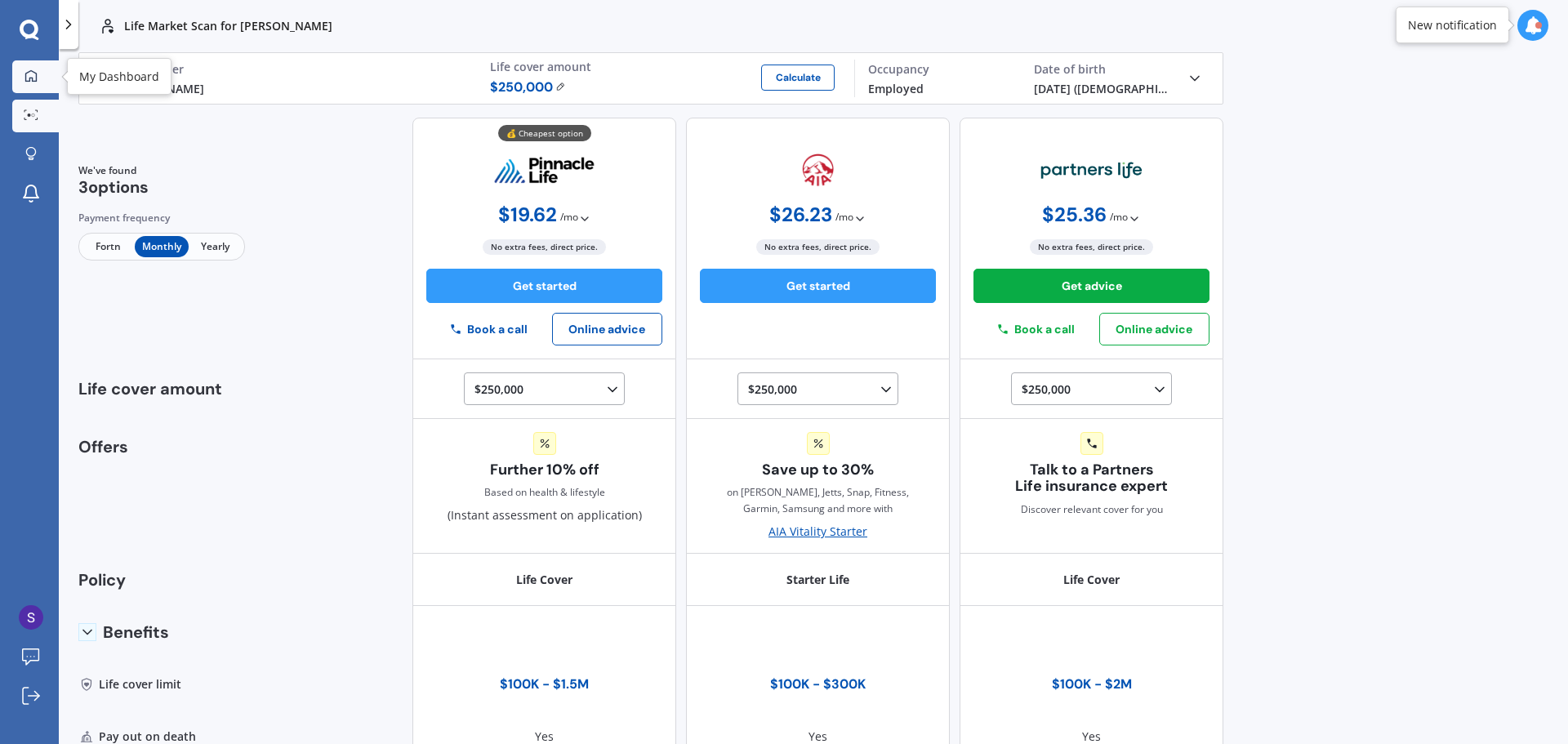
click at [38, 75] on div at bounding box center [30, 76] width 24 height 15
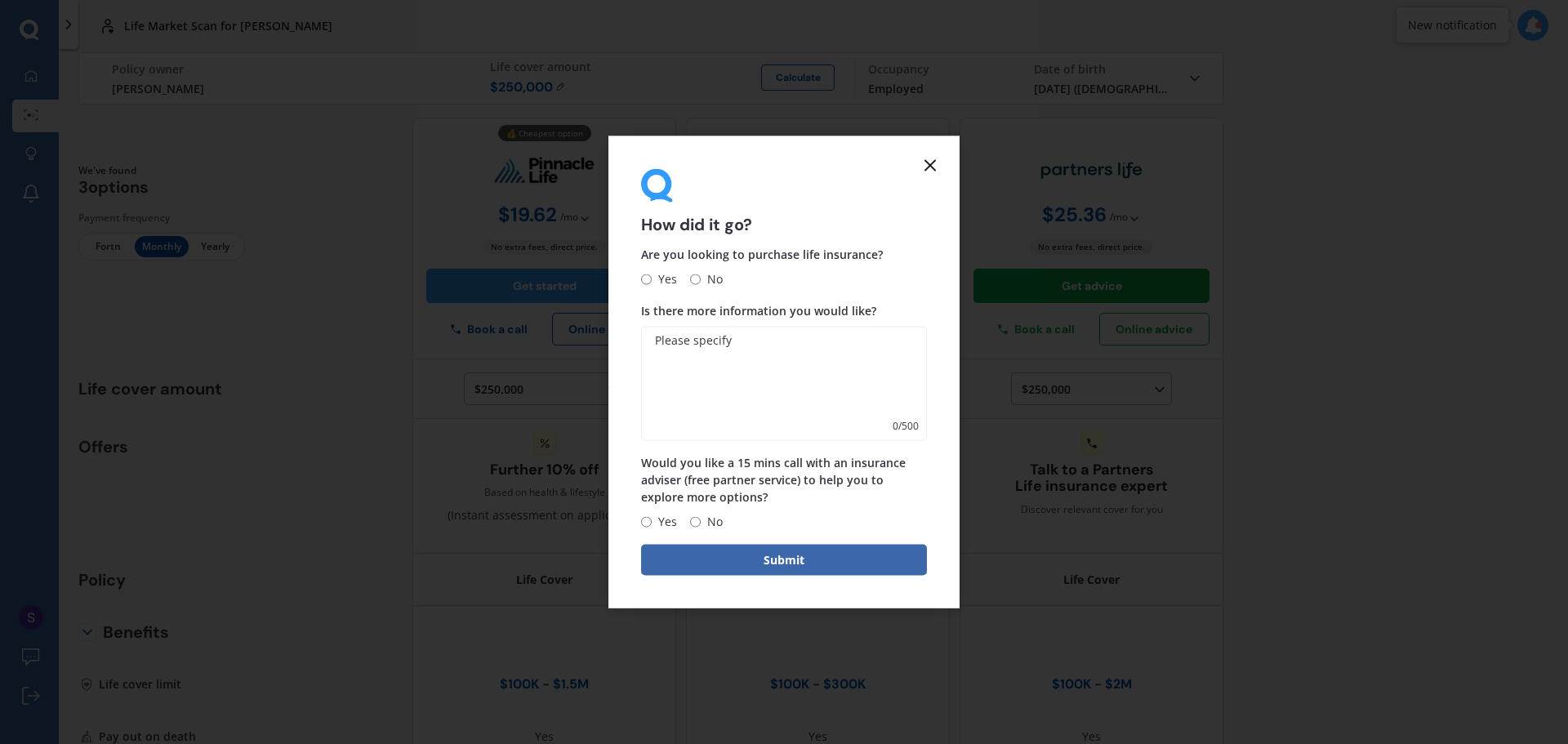
click at [935, 162] on icon at bounding box center [930, 165] width 20 height 20
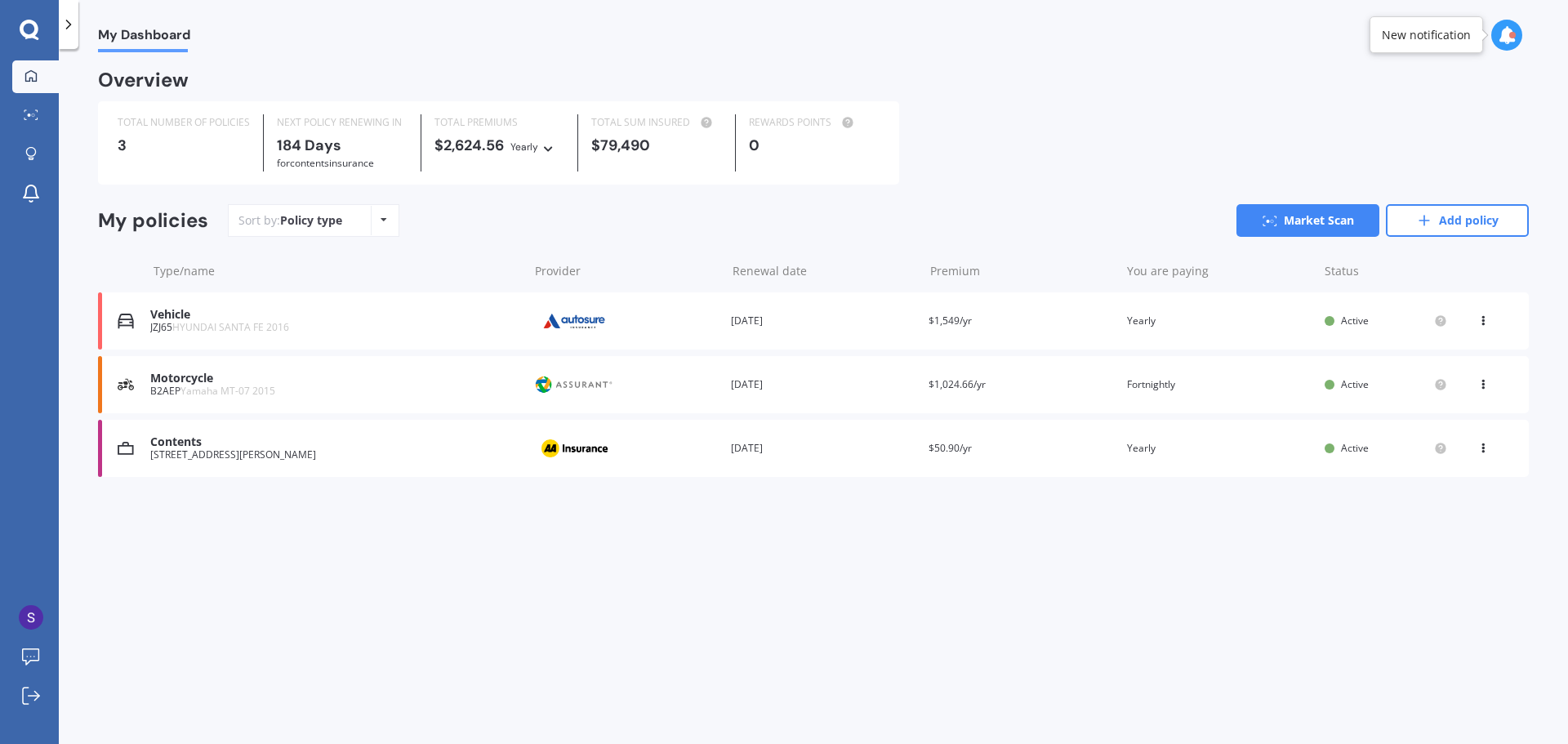
click at [41, 40] on div at bounding box center [29, 30] width 59 height 21
click at [27, 119] on icon at bounding box center [30, 114] width 15 height 11
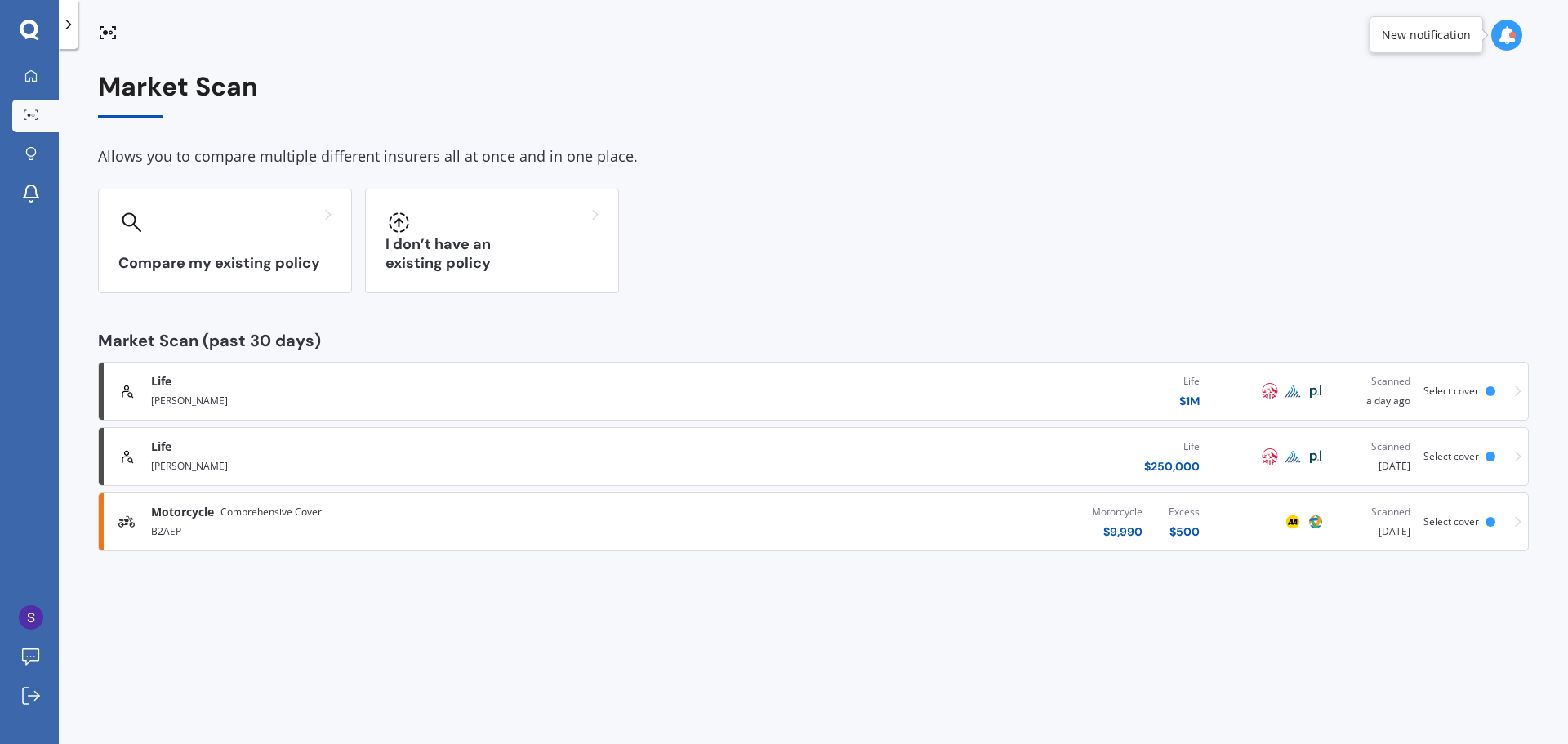
click at [197, 398] on div "[PERSON_NAME]" at bounding box center [408, 399] width 514 height 20
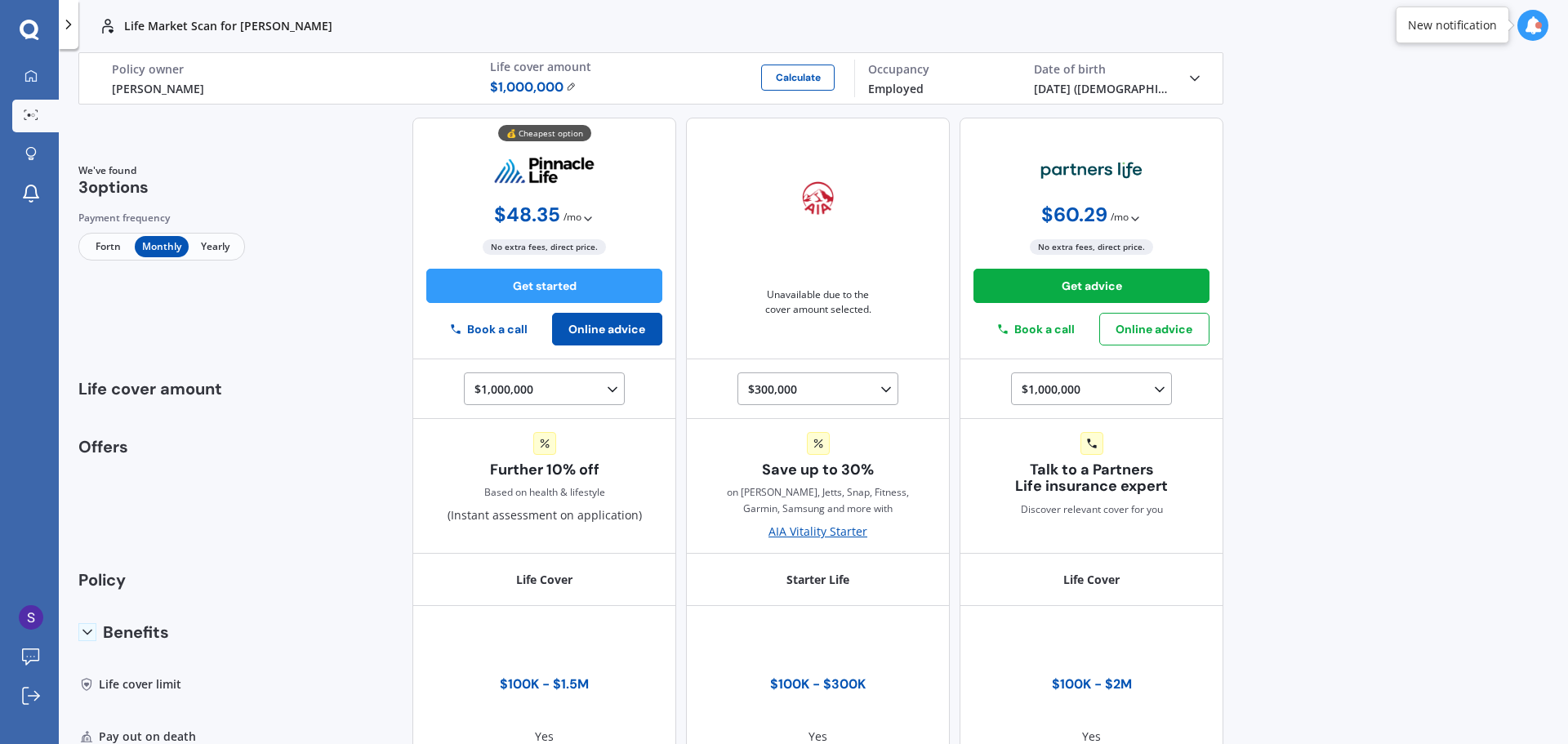
click at [599, 329] on button "Online advice" at bounding box center [607, 329] width 110 height 32
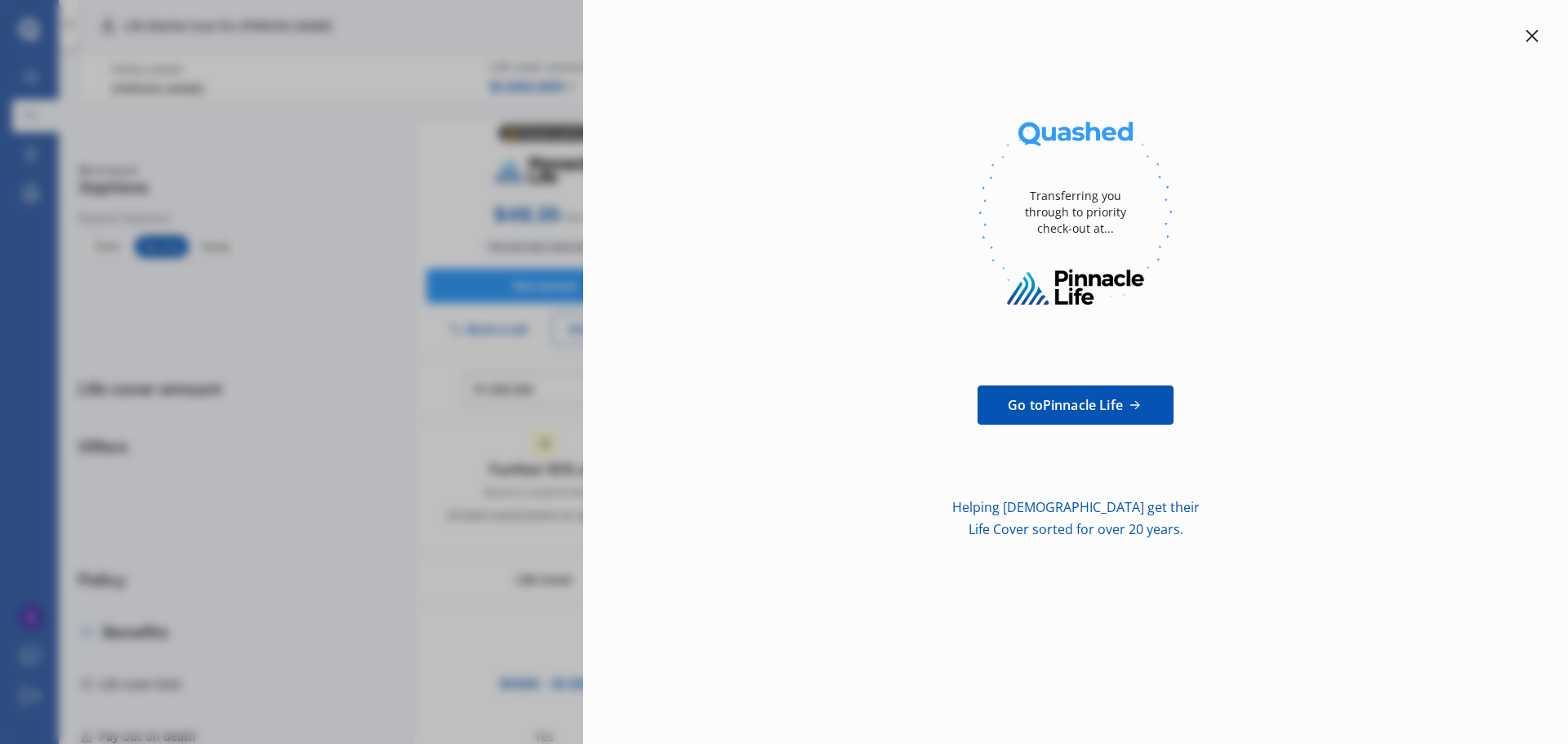
click at [1529, 24] on div "Transferring you through to priority check-out at... Go to Pinnacle Life Helpin…" at bounding box center [1076, 372] width 985 height 744
click at [1532, 32] on icon at bounding box center [1532, 35] width 13 height 13
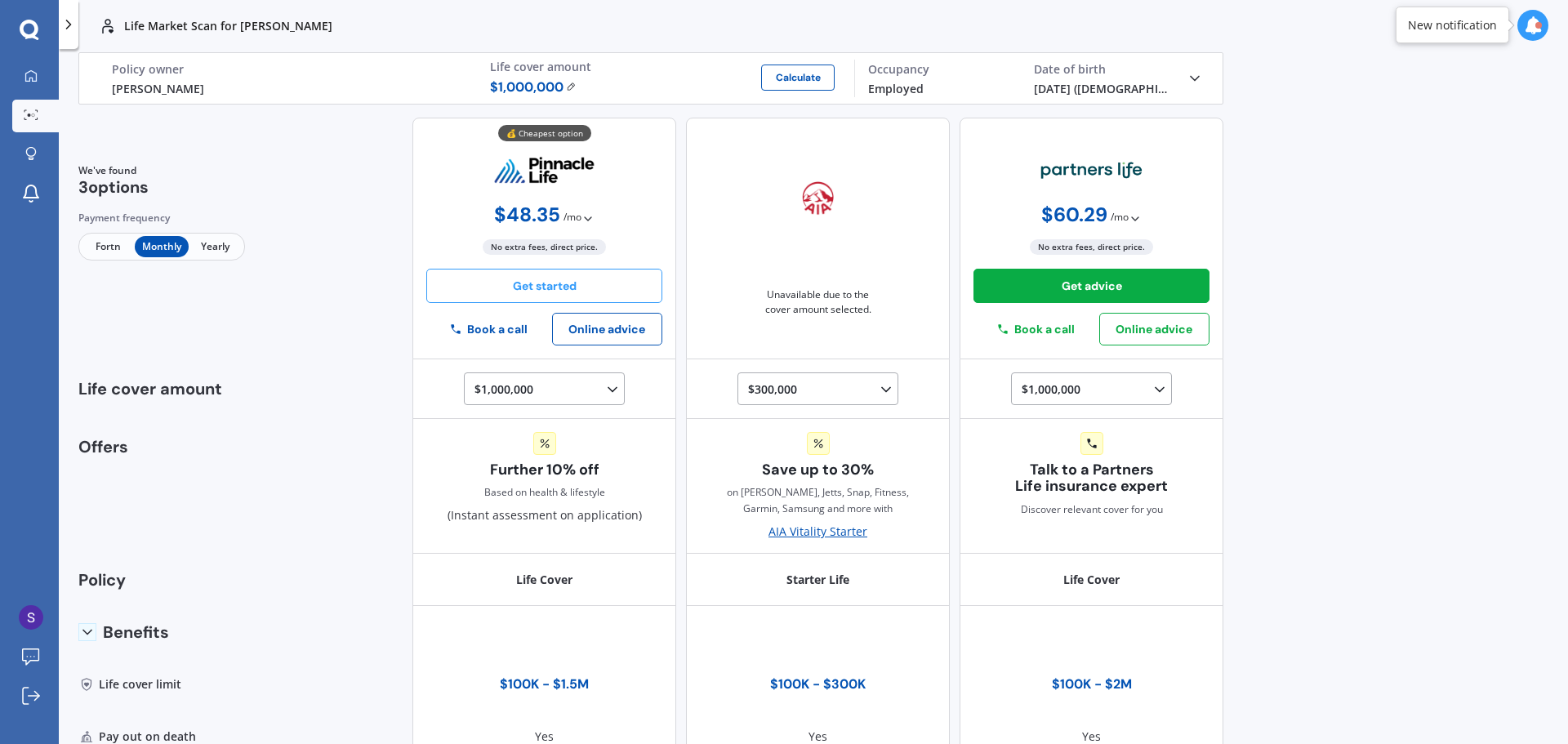
click at [544, 288] on button "Get started" at bounding box center [544, 285] width 236 height 34
